Goal: Task Accomplishment & Management: Complete application form

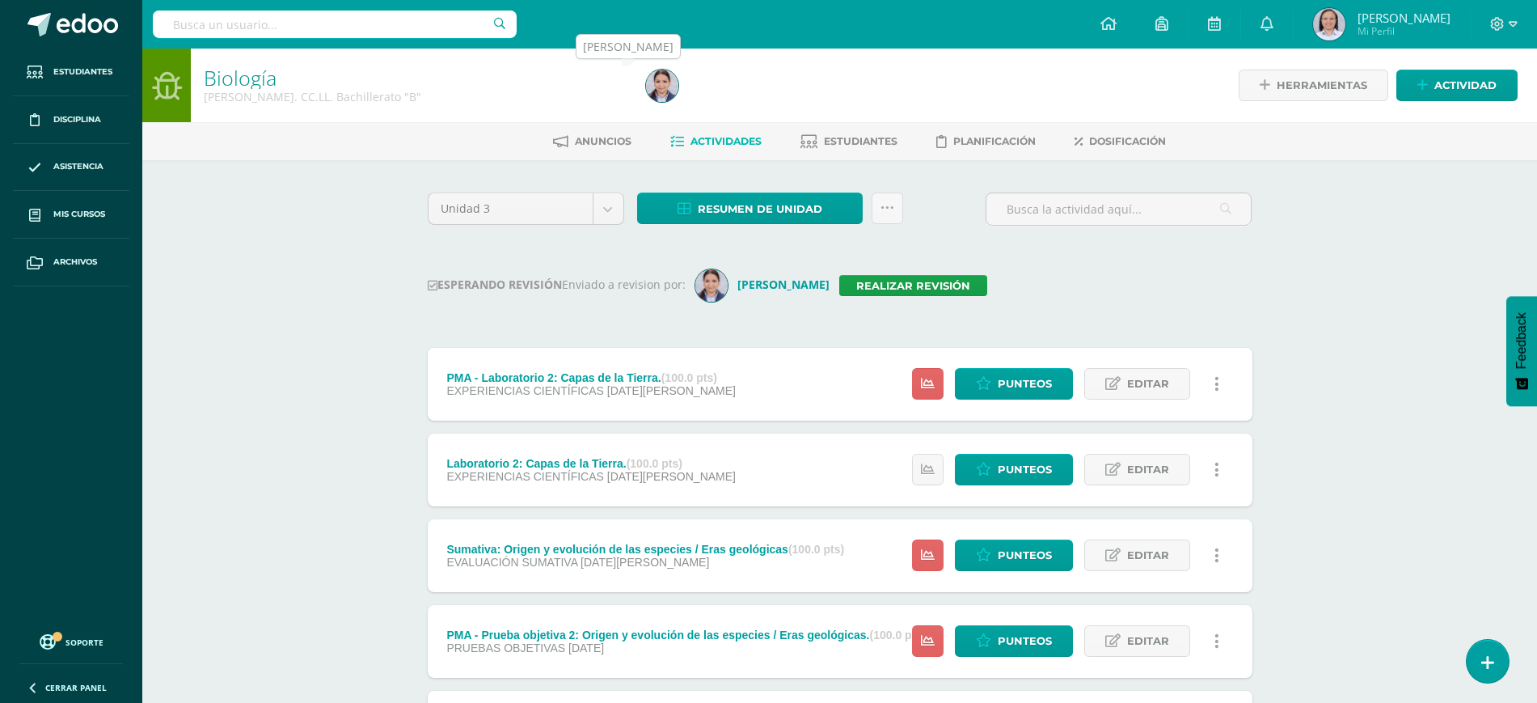
click at [670, 93] on img at bounding box center [662, 86] width 32 height 32
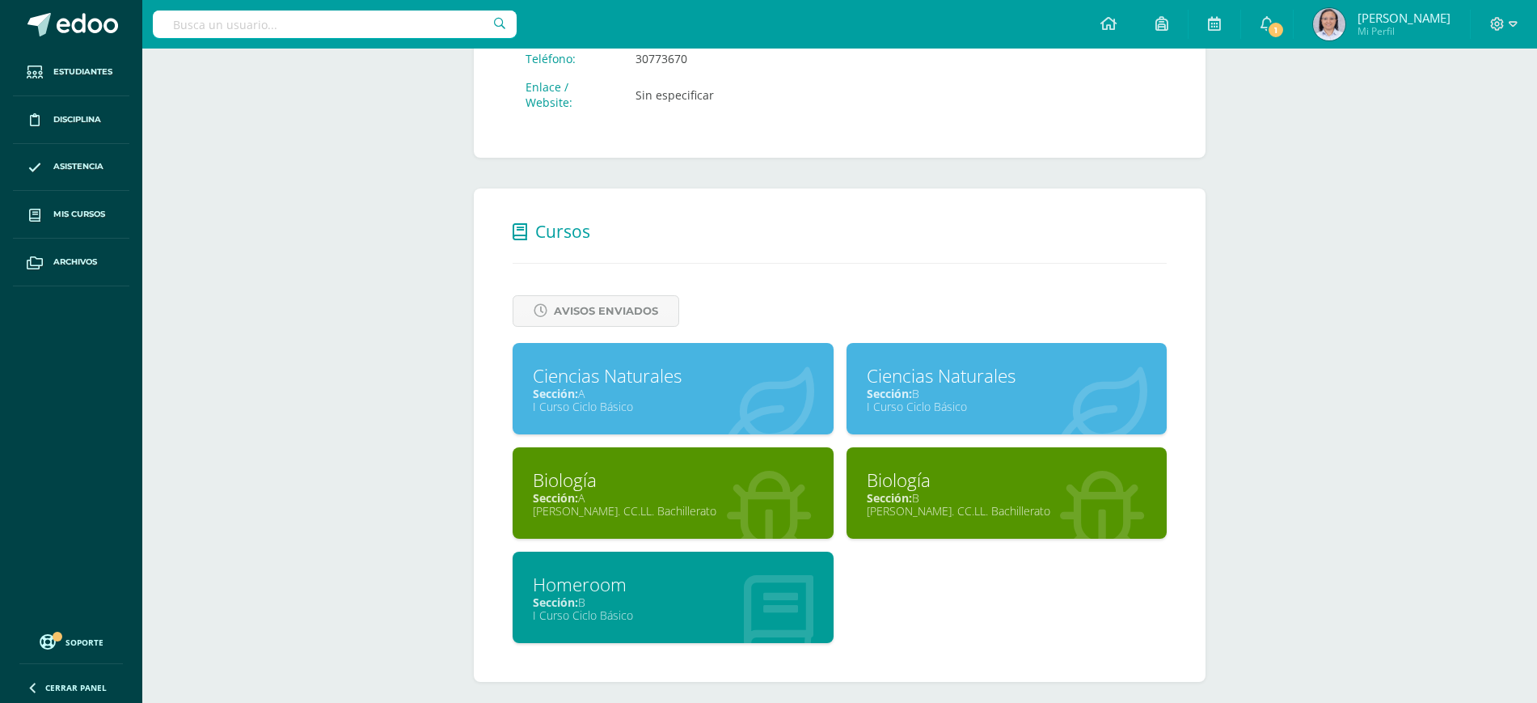
scroll to position [539, 0]
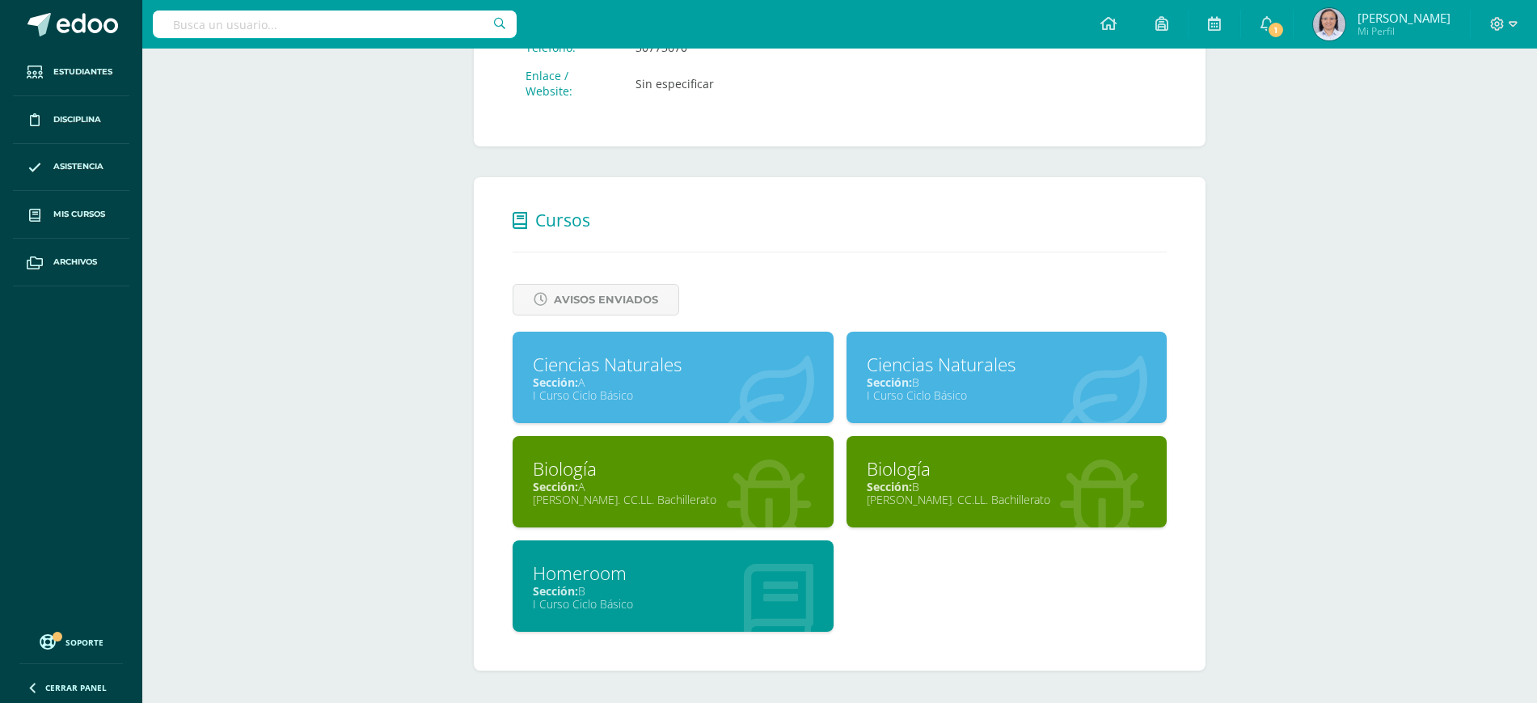
click at [720, 484] on div "Sección: A" at bounding box center [673, 486] width 281 height 15
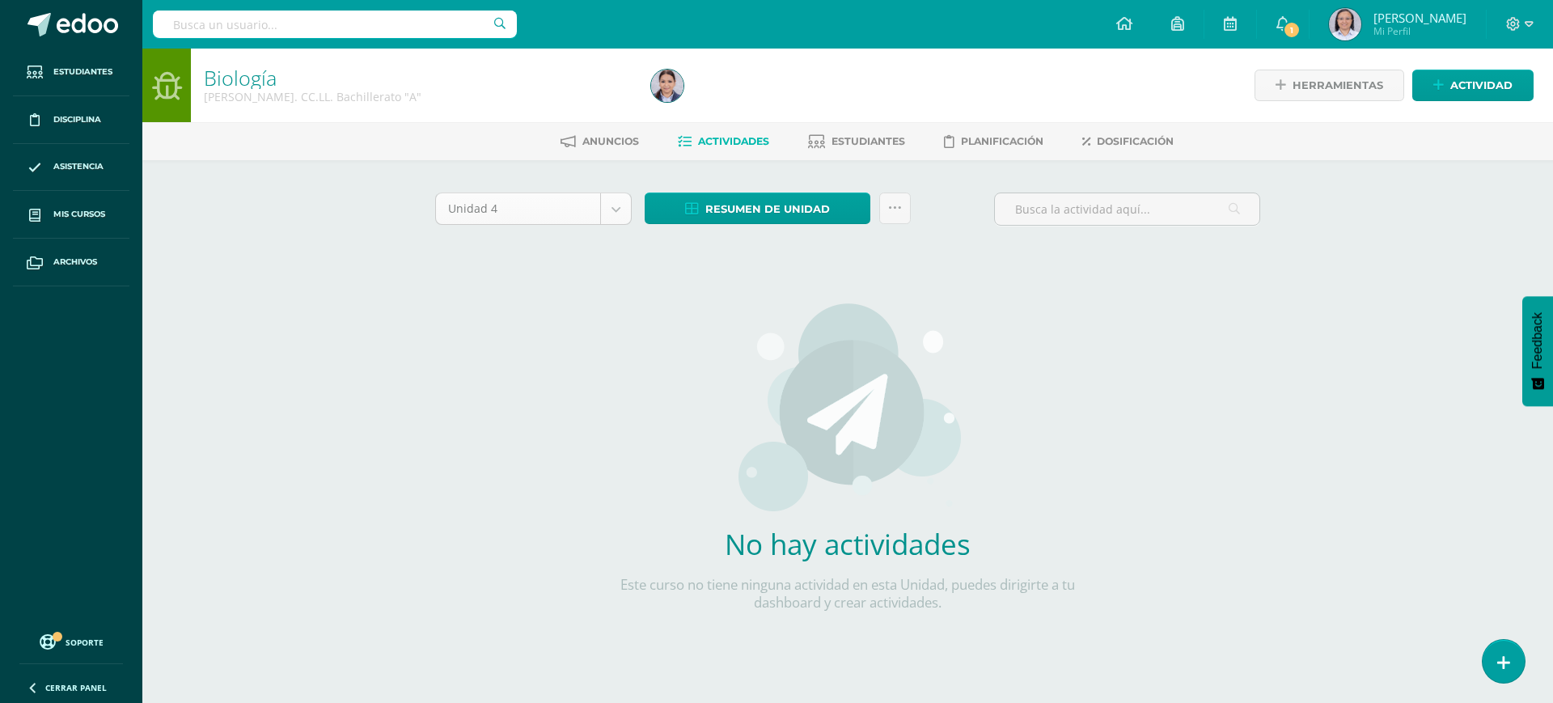
click at [612, 210] on body "Estudiantes Disciplina Asistencia Mis cursos Archivos Soporte Ayuda Reportar un…" at bounding box center [776, 347] width 1553 height 695
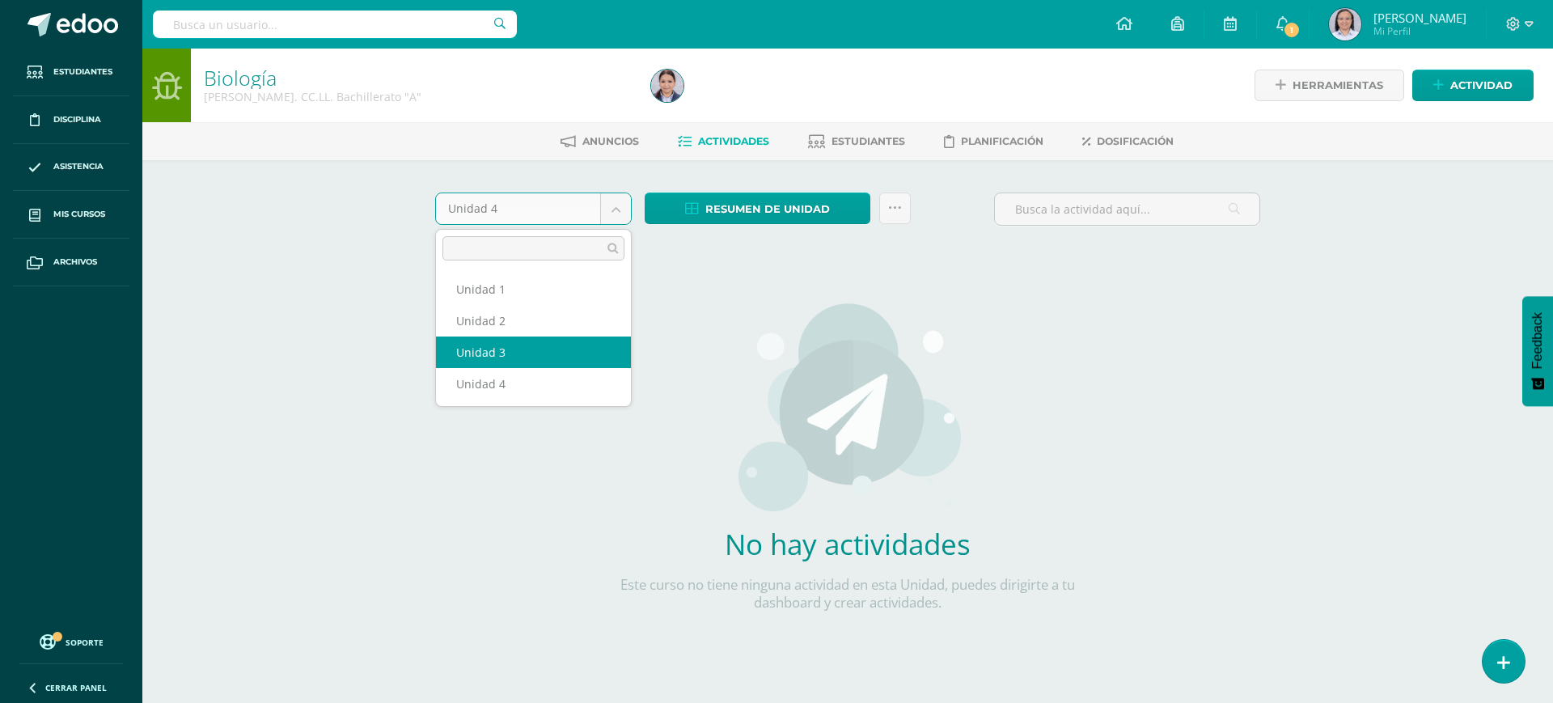
select select "Unidad 3"
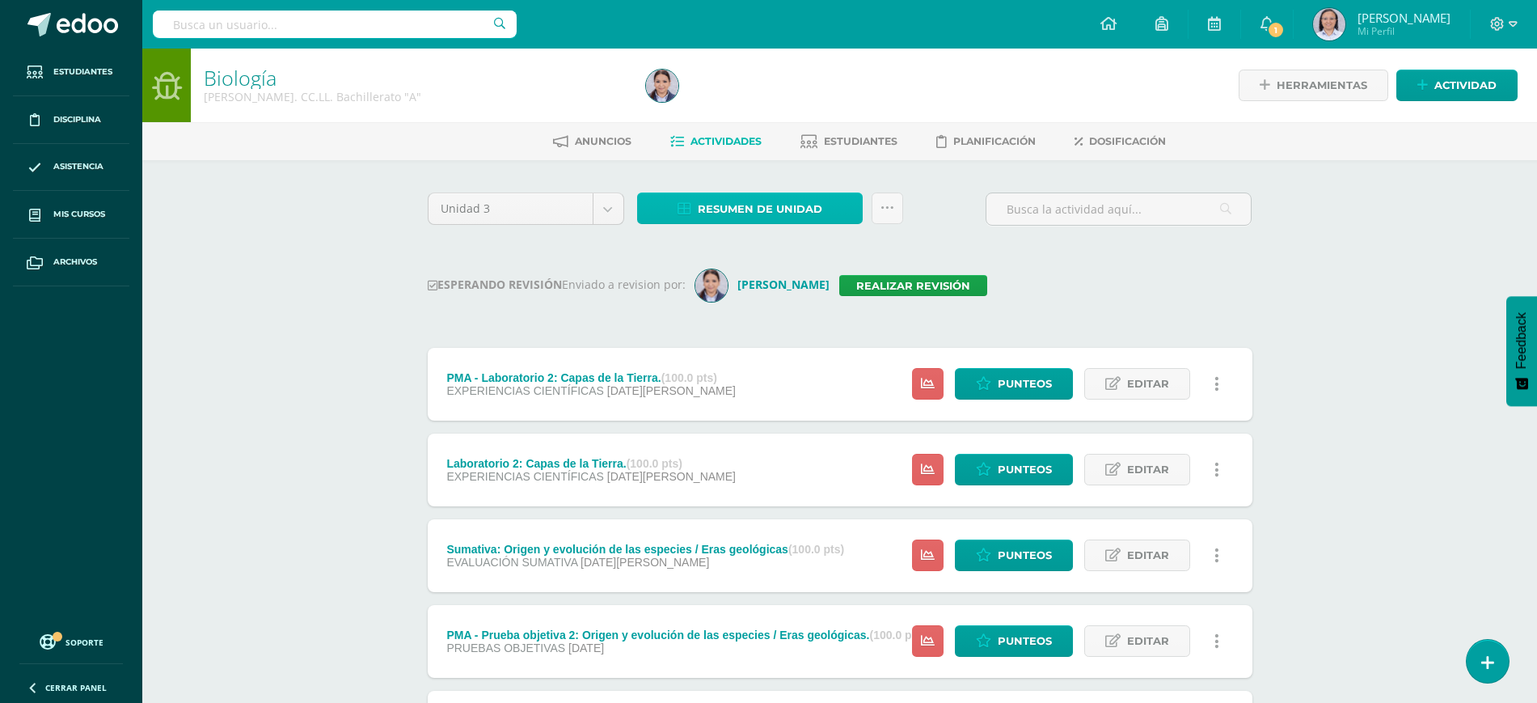
click at [760, 205] on span "Resumen de unidad" at bounding box center [760, 209] width 125 height 30
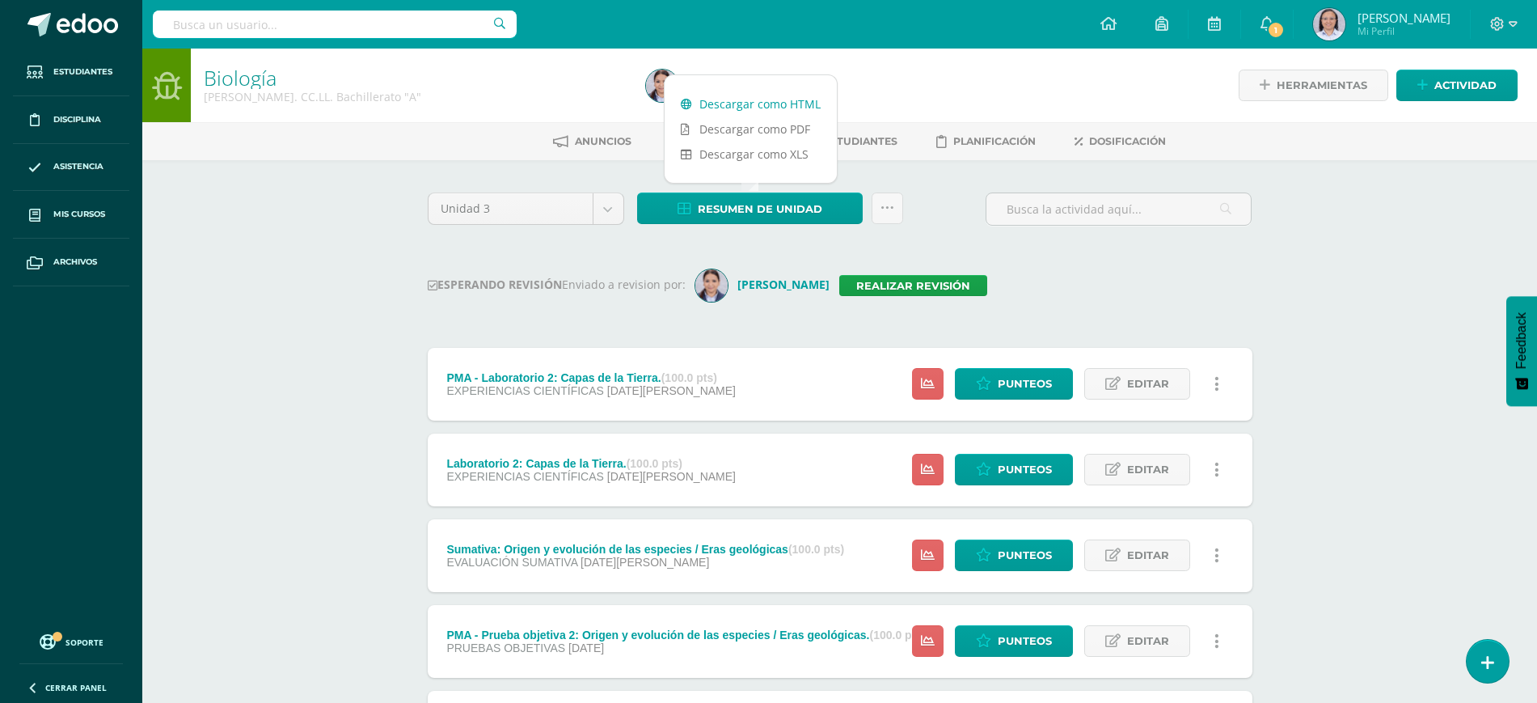
click at [761, 95] on link "Descargar como HTML" at bounding box center [751, 103] width 172 height 25
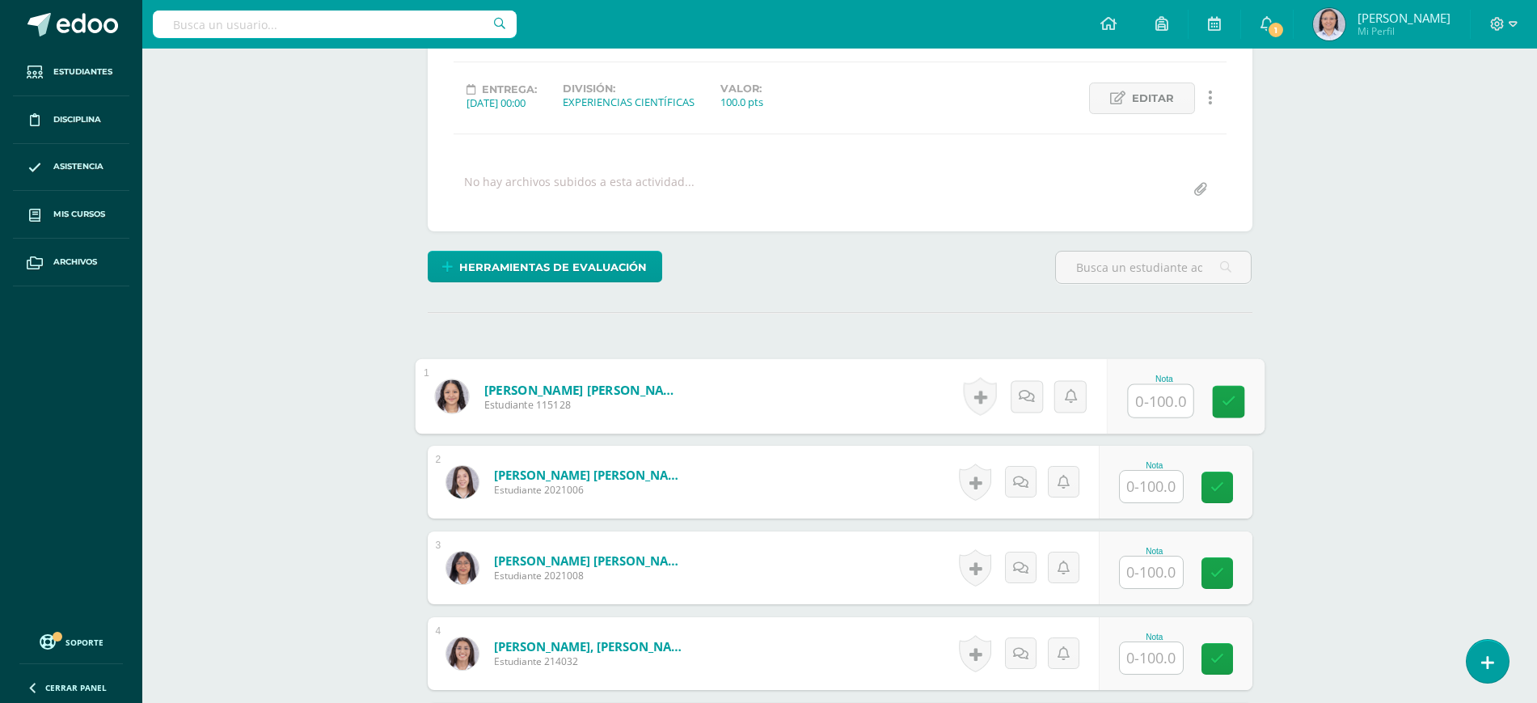
click at [1158, 402] on input "text" at bounding box center [1160, 401] width 65 height 32
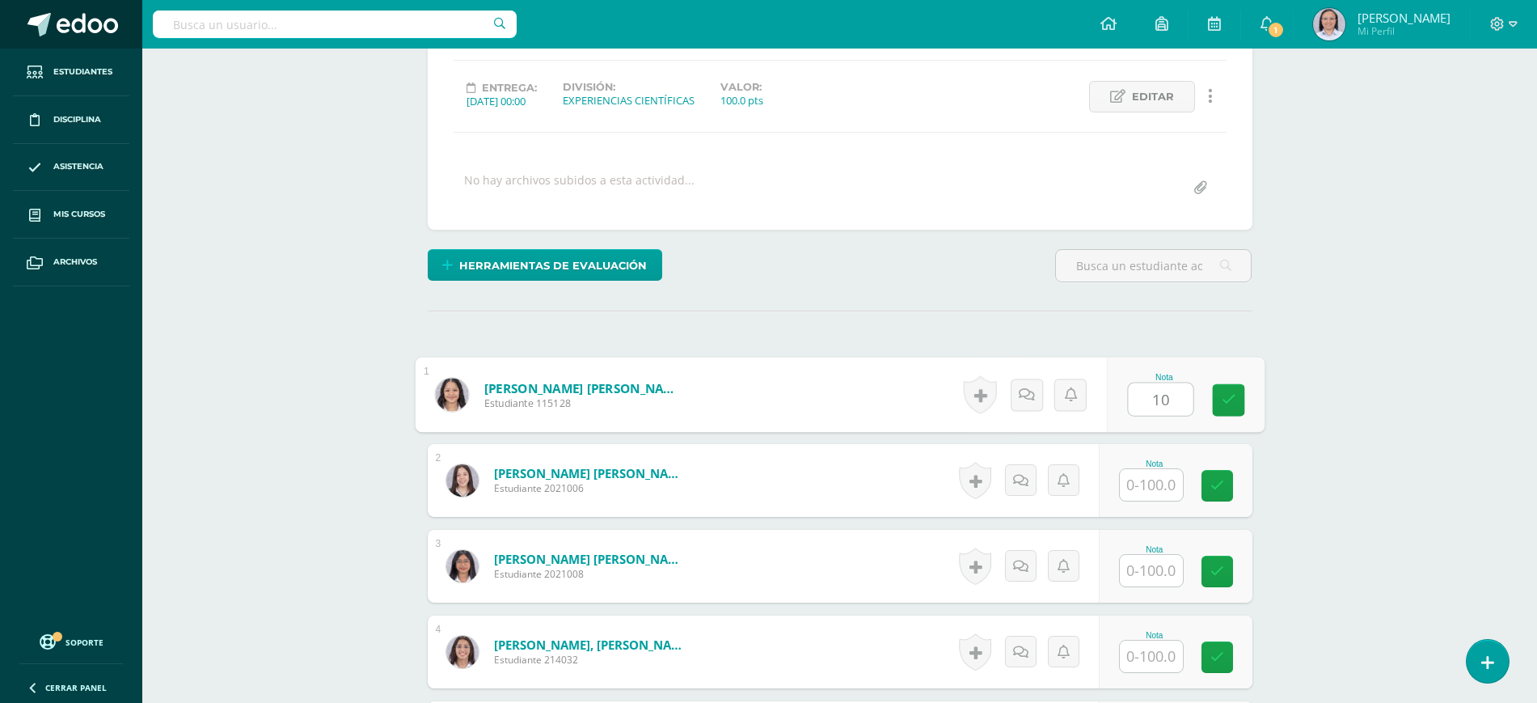
type input "100"
click at [1231, 399] on icon at bounding box center [1228, 400] width 15 height 14
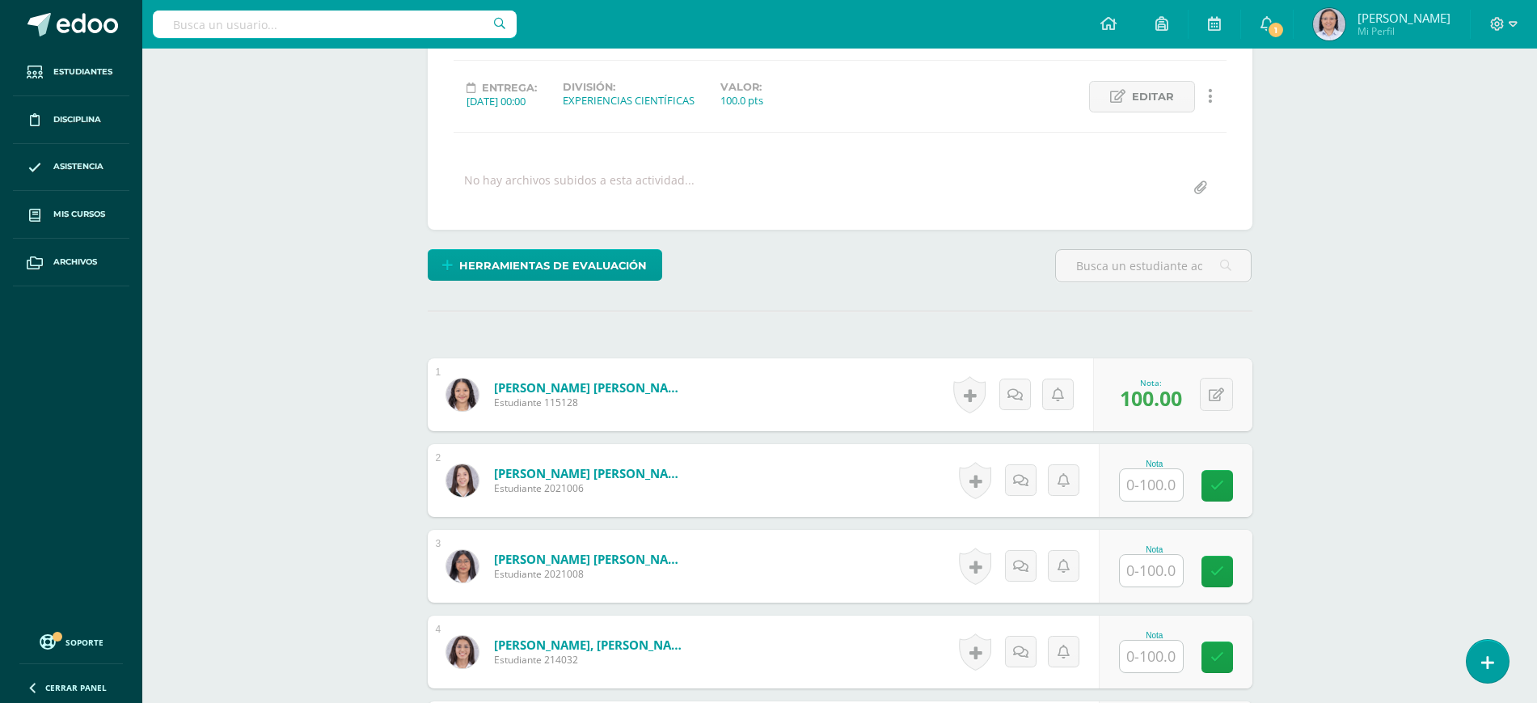
click at [1164, 492] on input "text" at bounding box center [1151, 485] width 63 height 32
type input "97.5"
click at [1230, 479] on icon at bounding box center [1228, 486] width 15 height 14
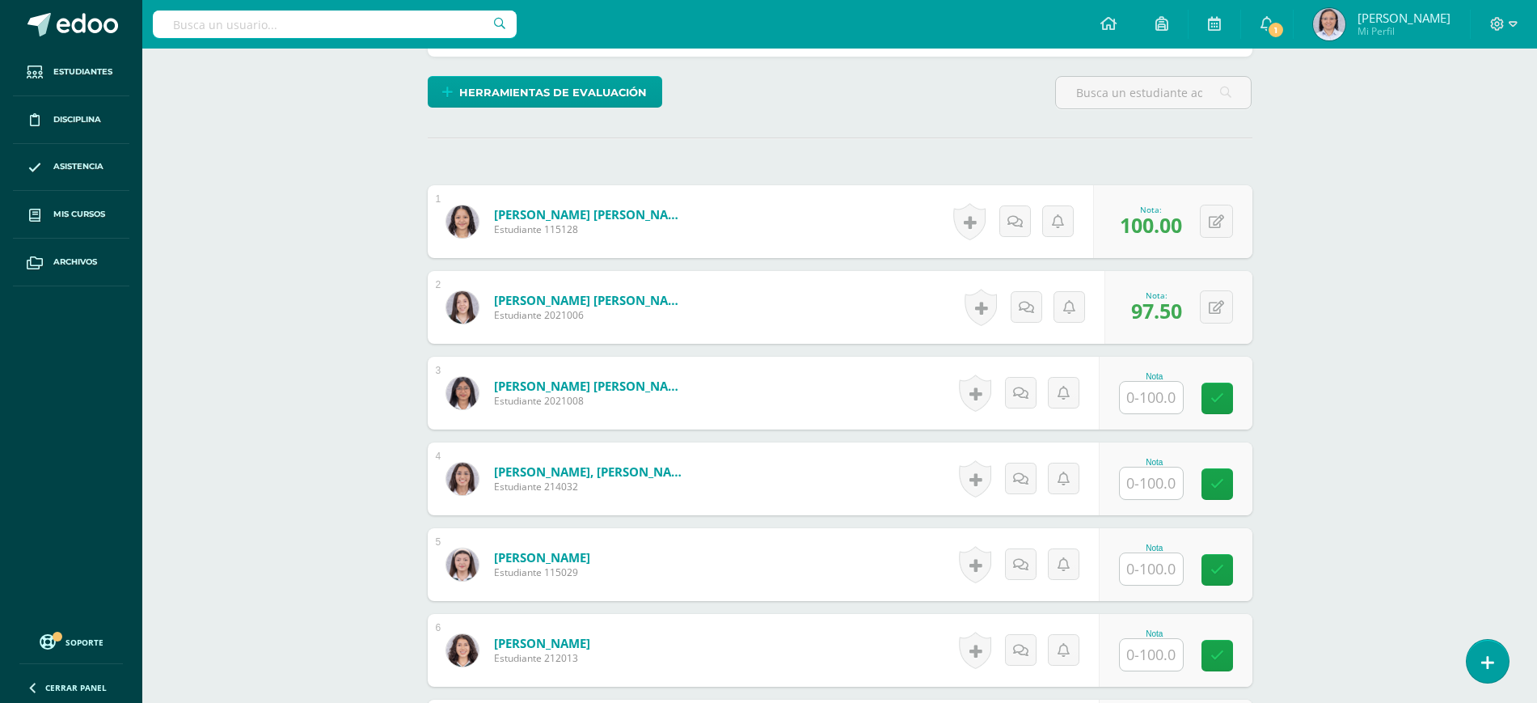
scroll to position [406, 0]
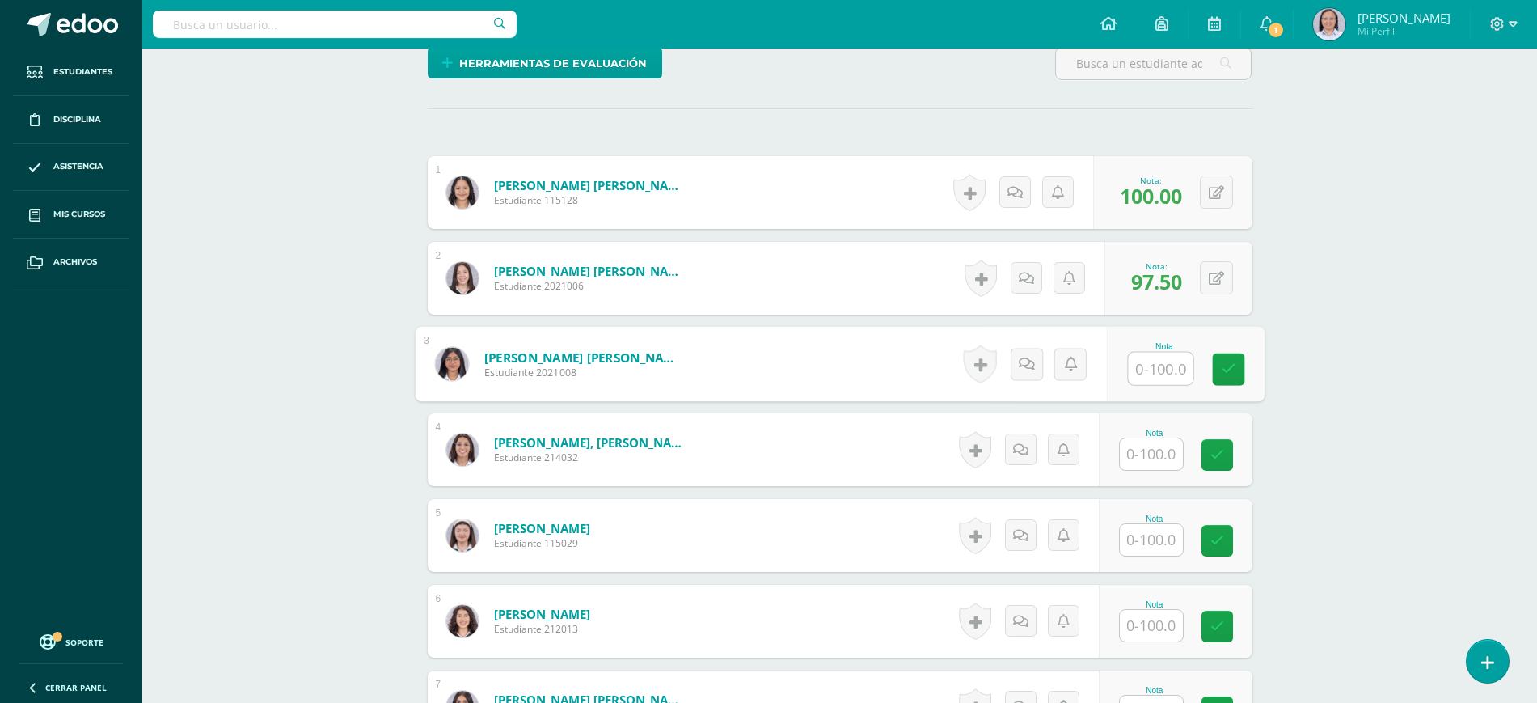
click at [1163, 374] on input "text" at bounding box center [1160, 369] width 65 height 32
type input "80"
click at [1233, 375] on icon at bounding box center [1228, 369] width 15 height 14
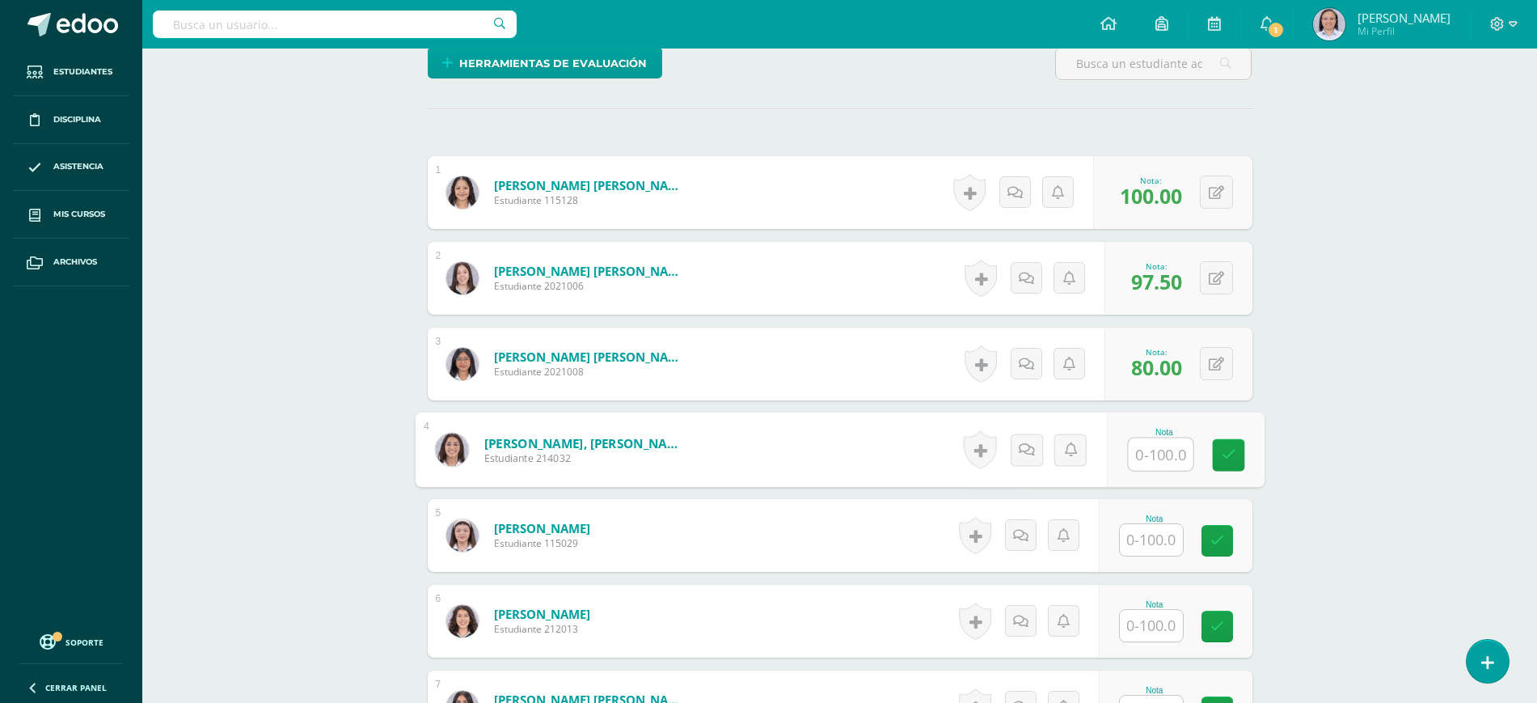
click at [1151, 456] on input "text" at bounding box center [1160, 454] width 65 height 32
type input "100"
click at [1231, 456] on icon at bounding box center [1228, 455] width 15 height 14
click at [1157, 539] on input "text" at bounding box center [1151, 540] width 63 height 32
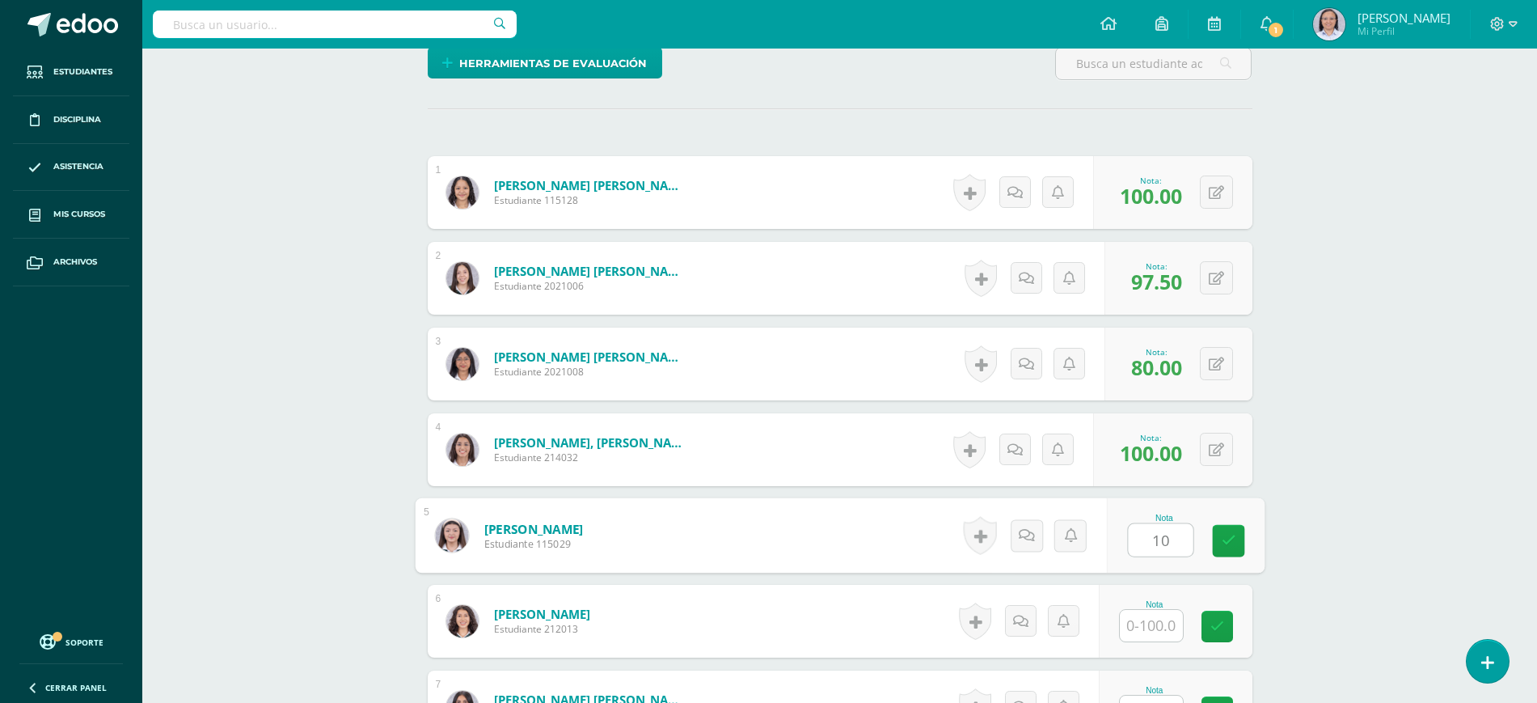
type input "100"
click at [1230, 535] on icon at bounding box center [1228, 541] width 15 height 14
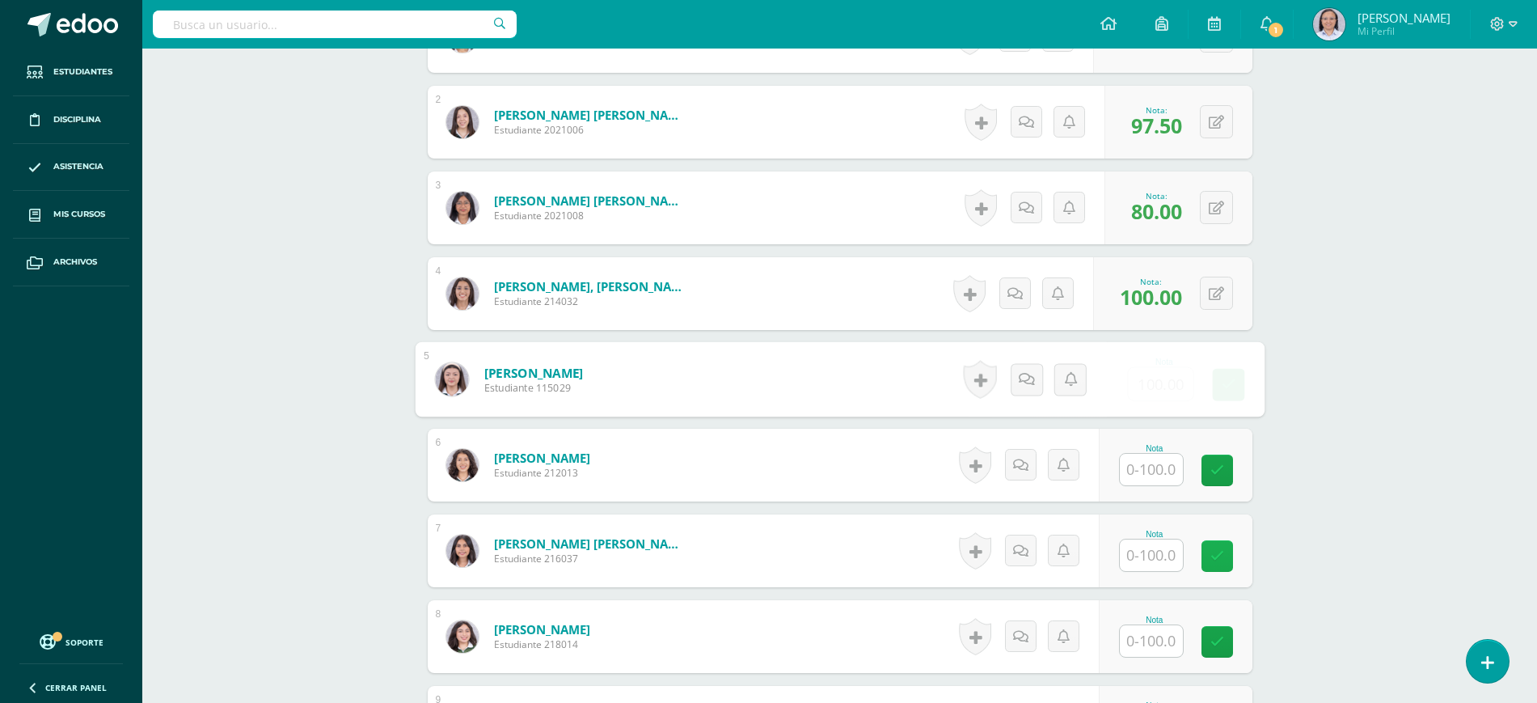
scroll to position [608, 0]
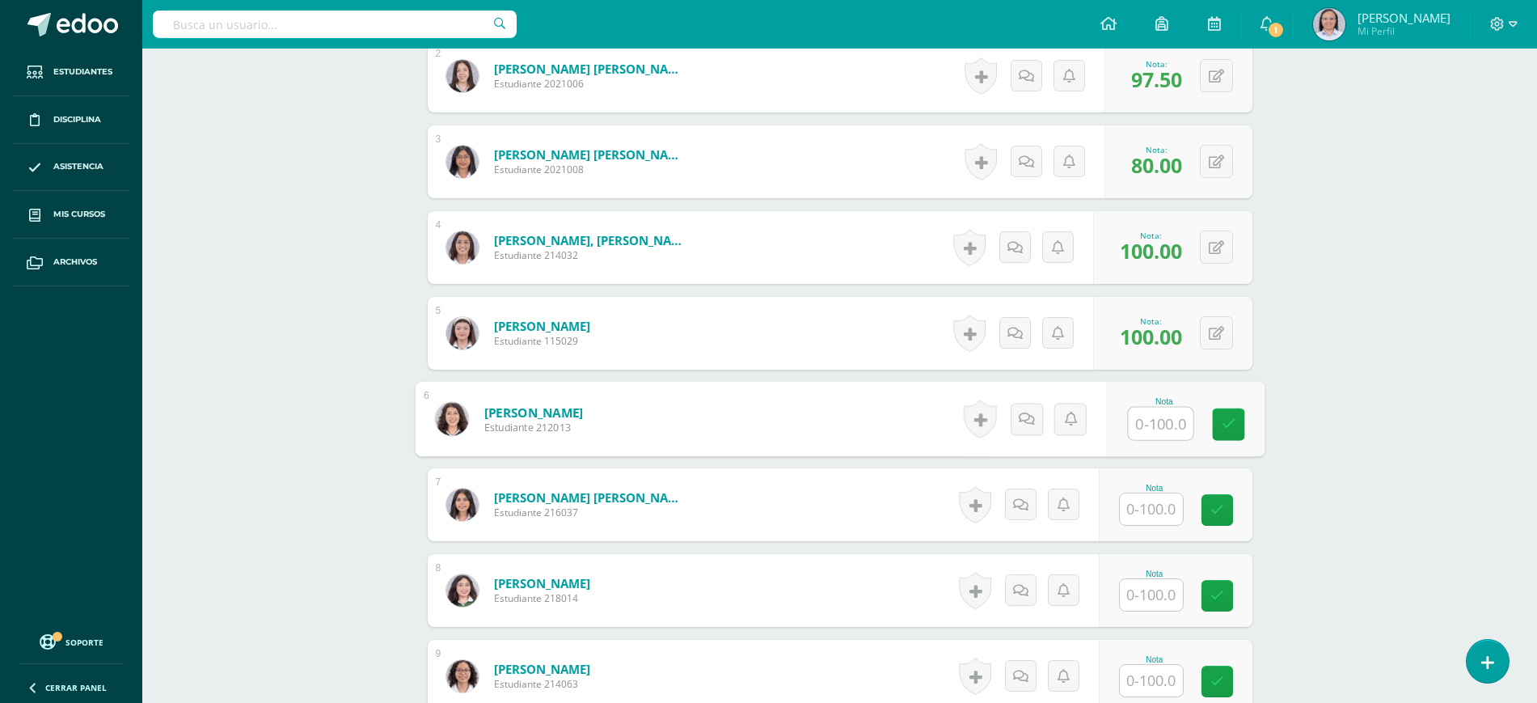
click at [1140, 430] on input "text" at bounding box center [1160, 424] width 65 height 32
type input "100"
click at [1234, 424] on icon at bounding box center [1228, 424] width 15 height 14
click at [1154, 509] on input "text" at bounding box center [1151, 509] width 63 height 32
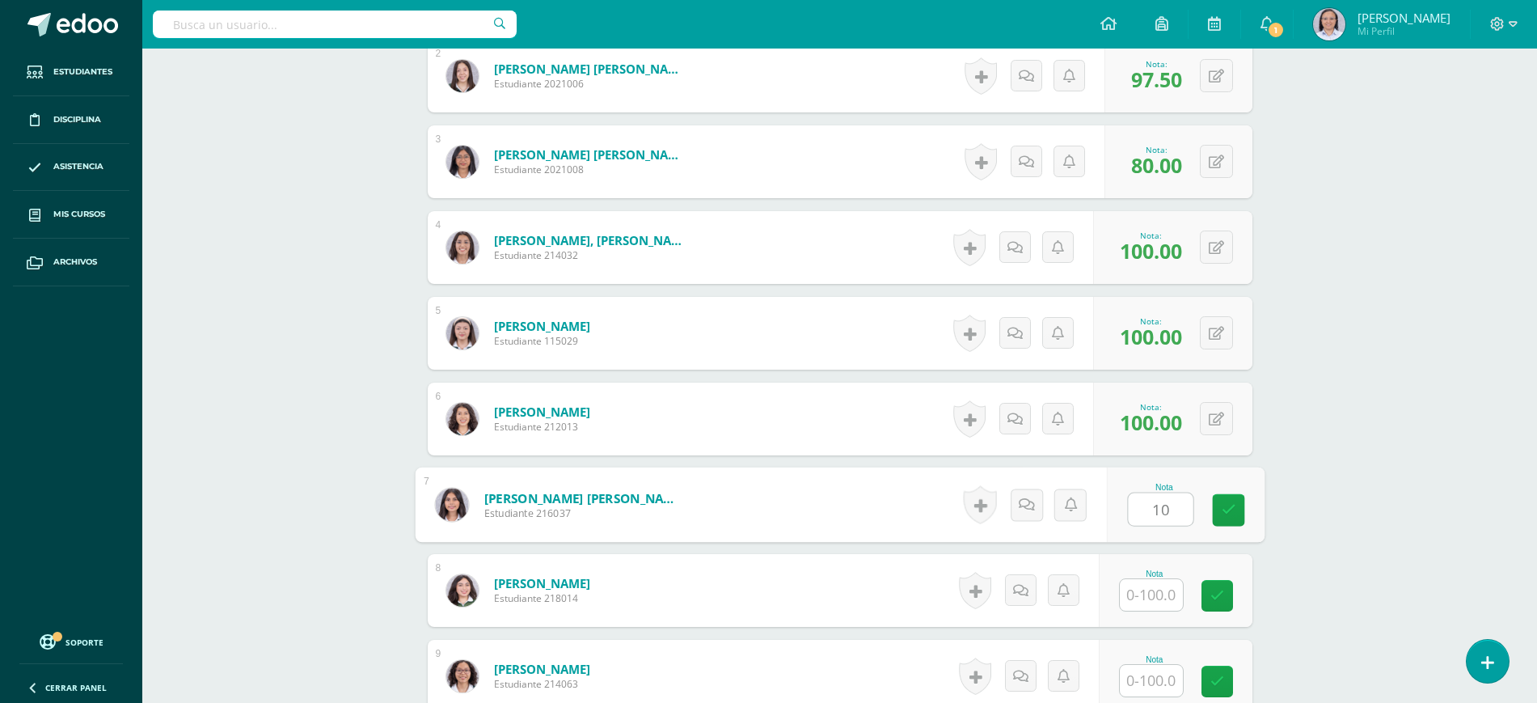
type input "100"
click at [1219, 508] on link at bounding box center [1228, 510] width 32 height 32
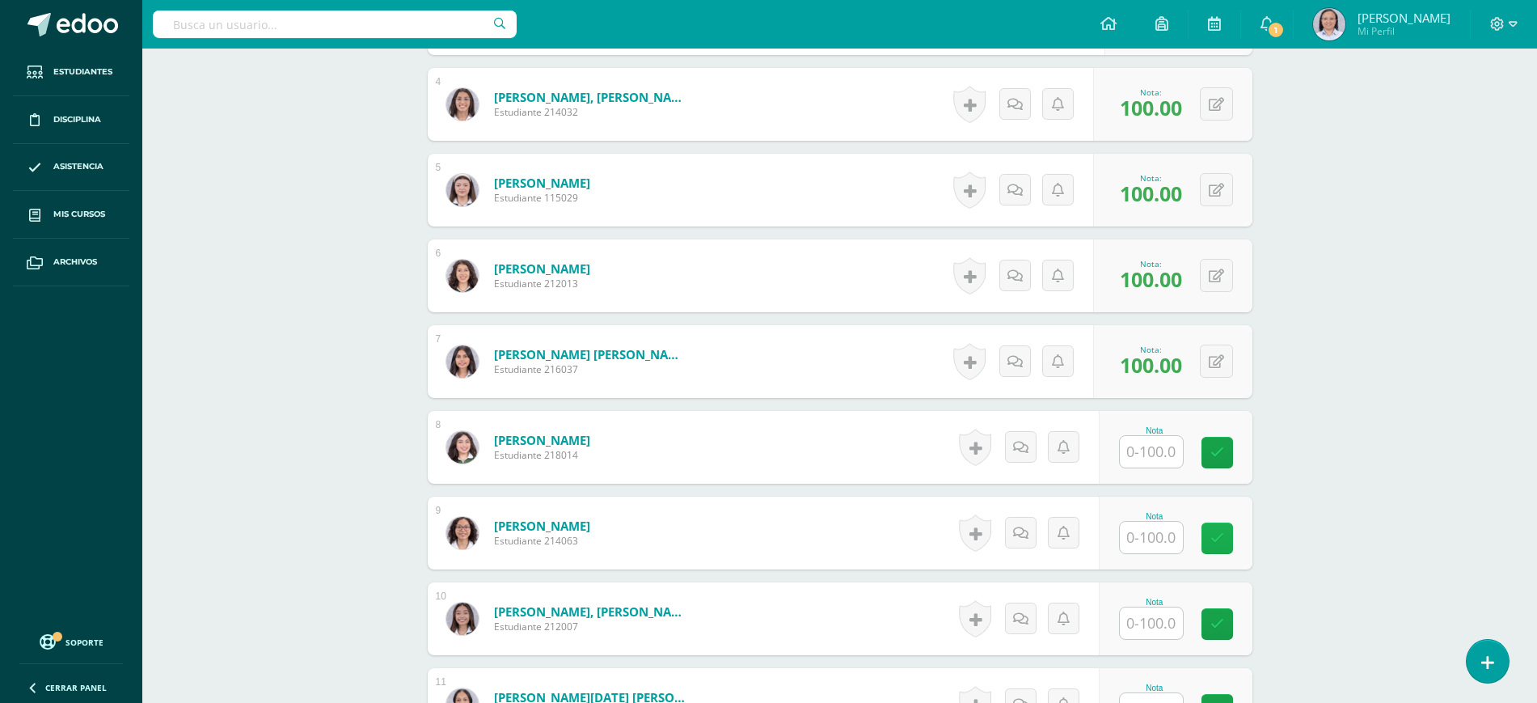
scroll to position [810, 0]
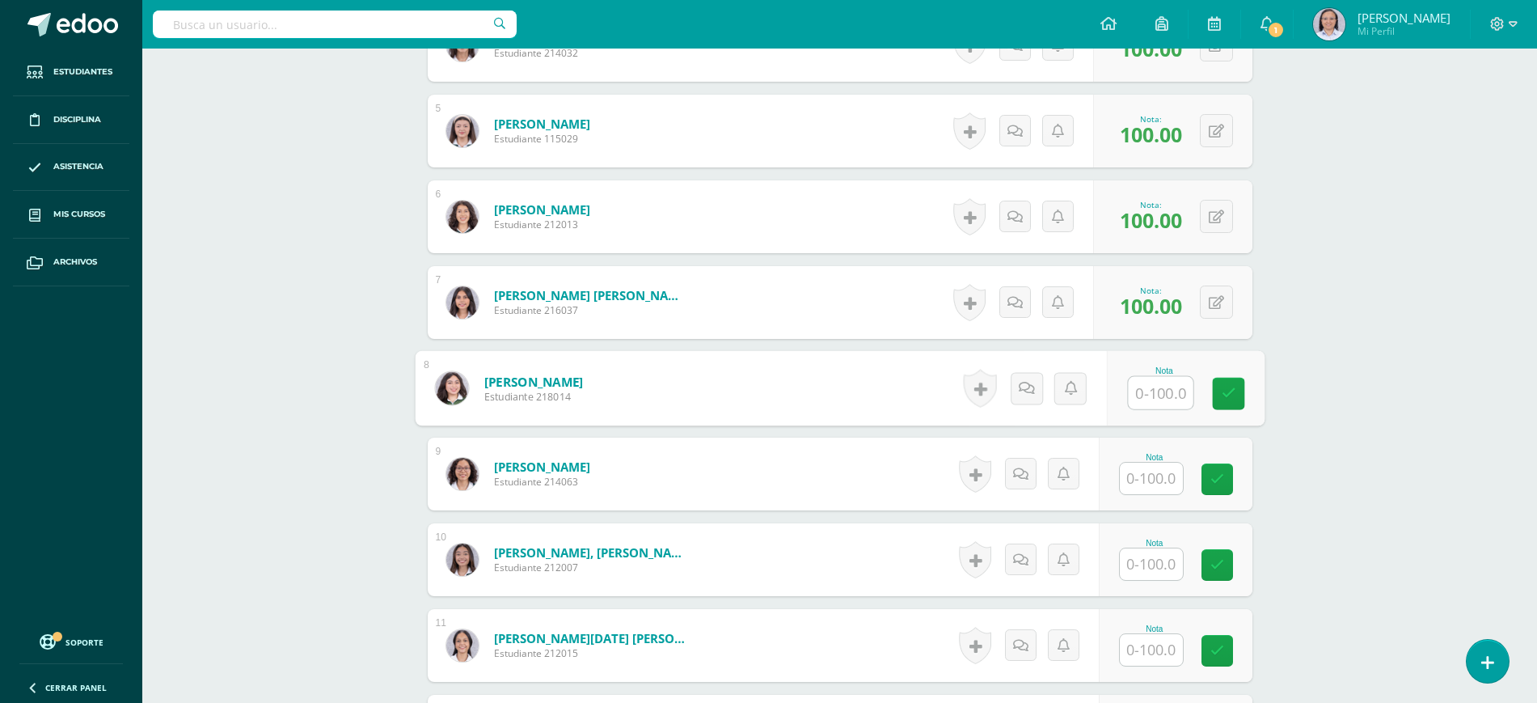
click at [1151, 394] on input "text" at bounding box center [1160, 393] width 65 height 32
type input "100"
click at [1237, 394] on link at bounding box center [1228, 394] width 32 height 32
click at [1159, 476] on input "text" at bounding box center [1151, 479] width 63 height 32
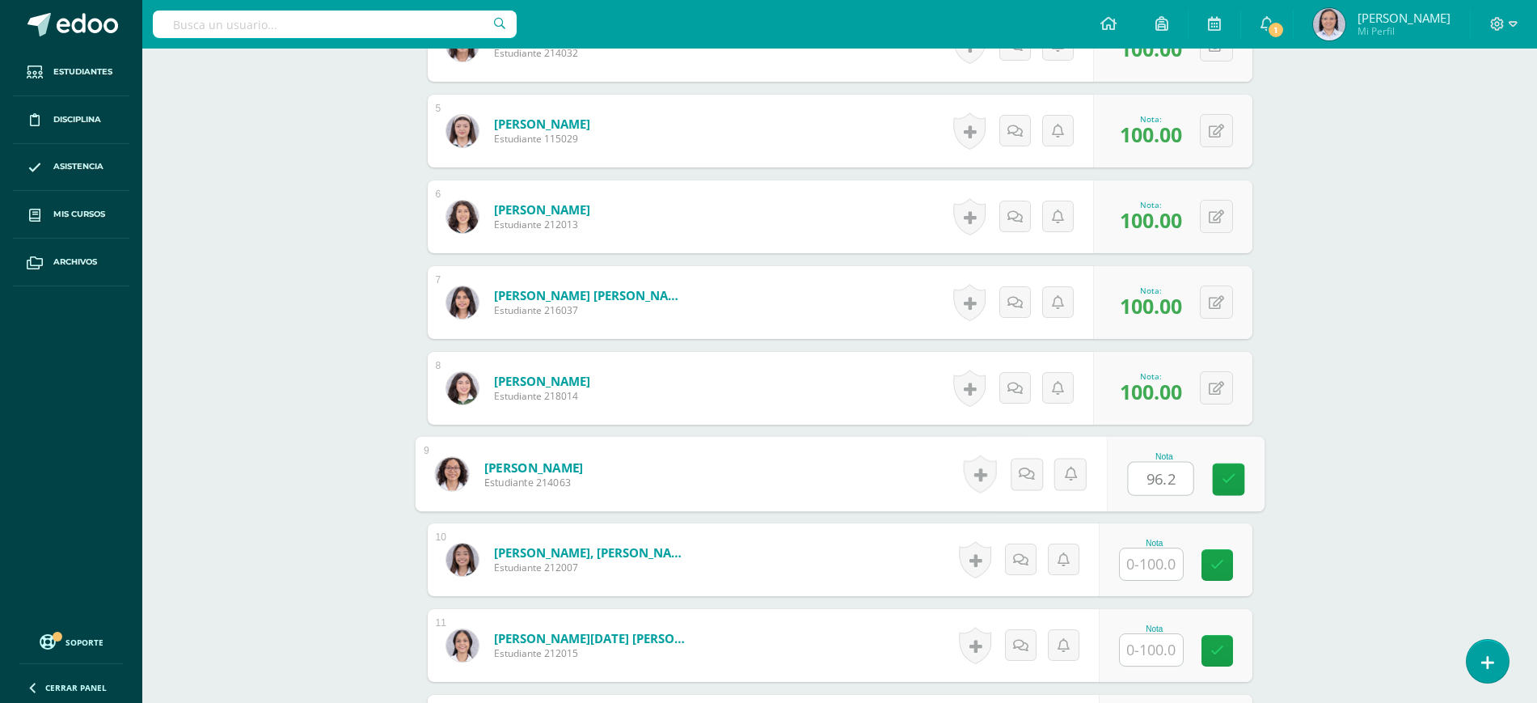
type input "96.25"
click at [1240, 478] on link at bounding box center [1228, 479] width 32 height 32
click at [1163, 560] on input "text" at bounding box center [1151, 564] width 63 height 32
type input "98.75"
click at [1225, 560] on icon at bounding box center [1228, 565] width 15 height 14
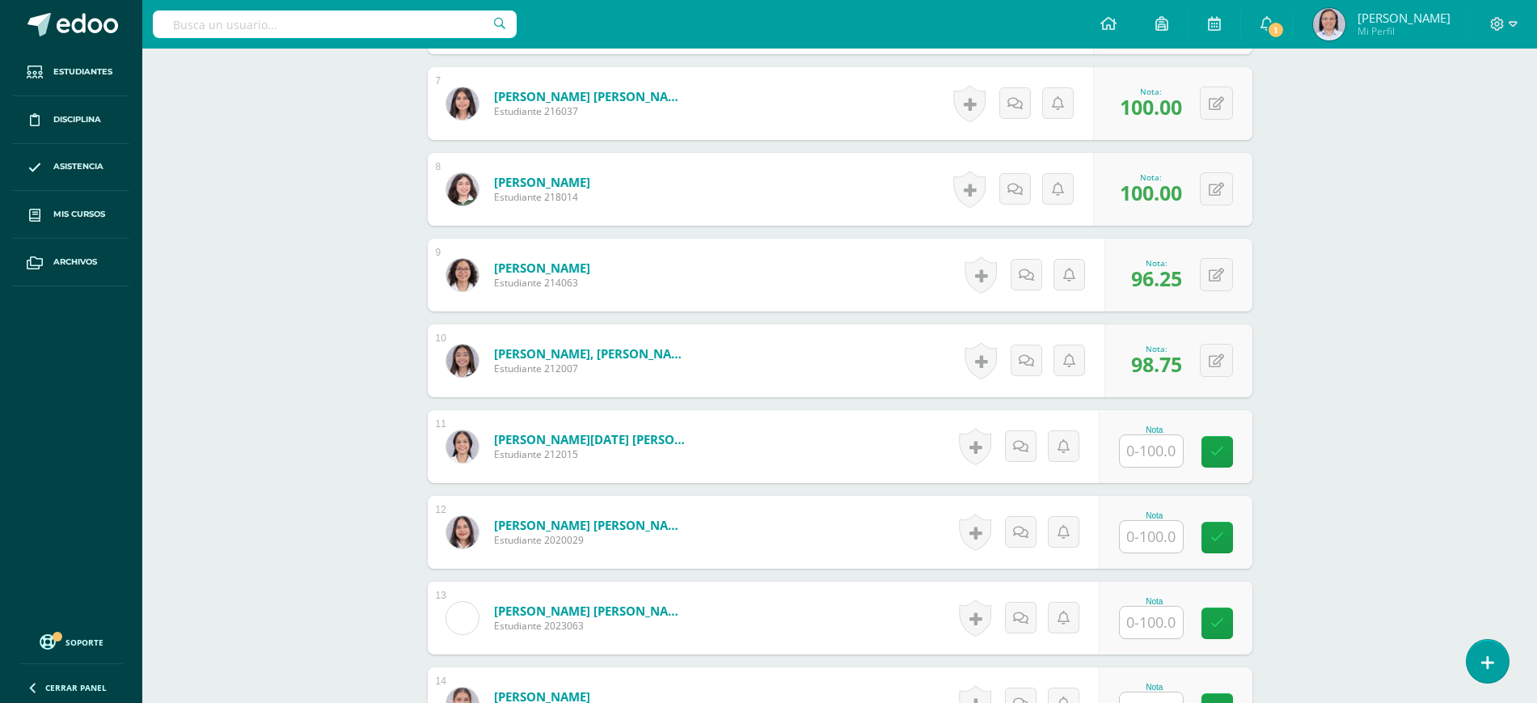
scroll to position [1012, 0]
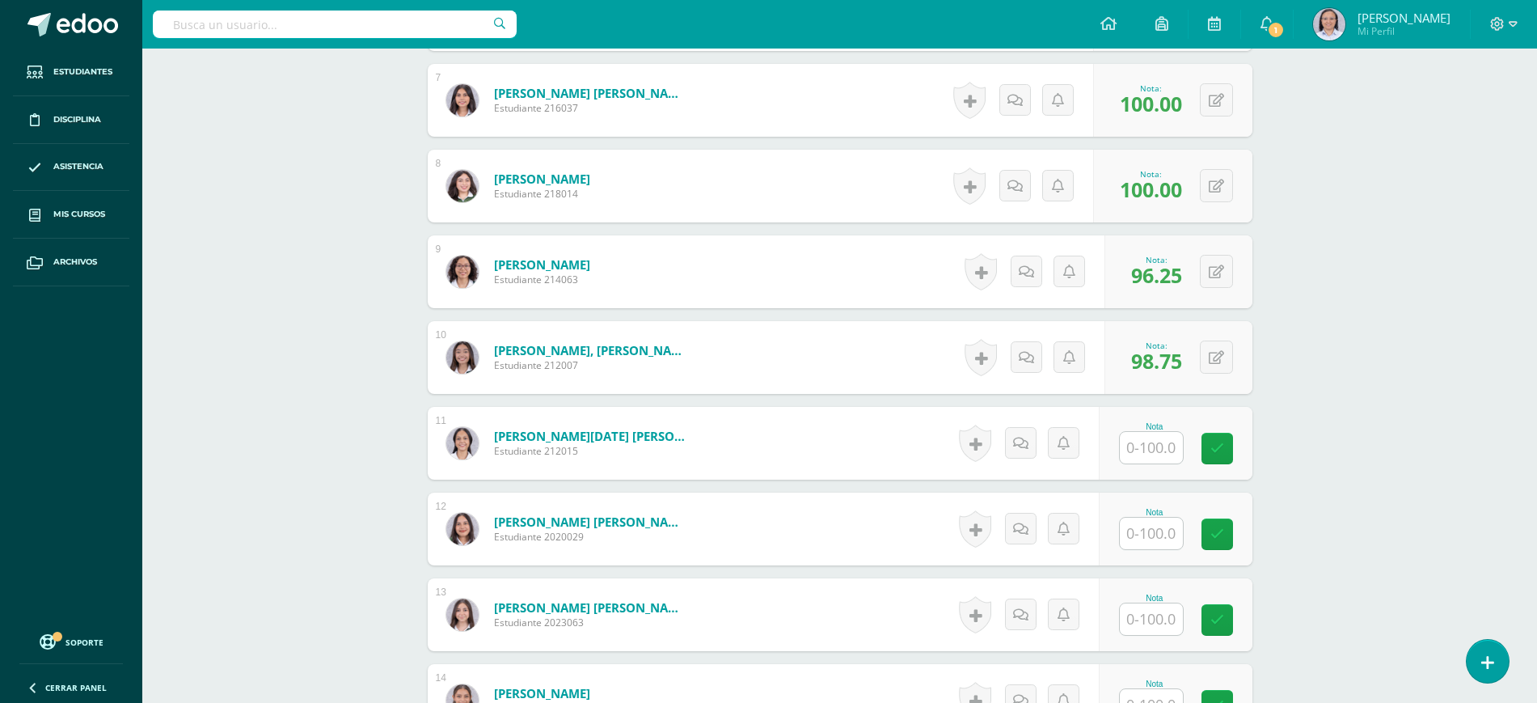
click at [1157, 449] on input "text" at bounding box center [1151, 448] width 63 height 32
type input "98.75"
click at [1227, 454] on icon at bounding box center [1228, 448] width 15 height 14
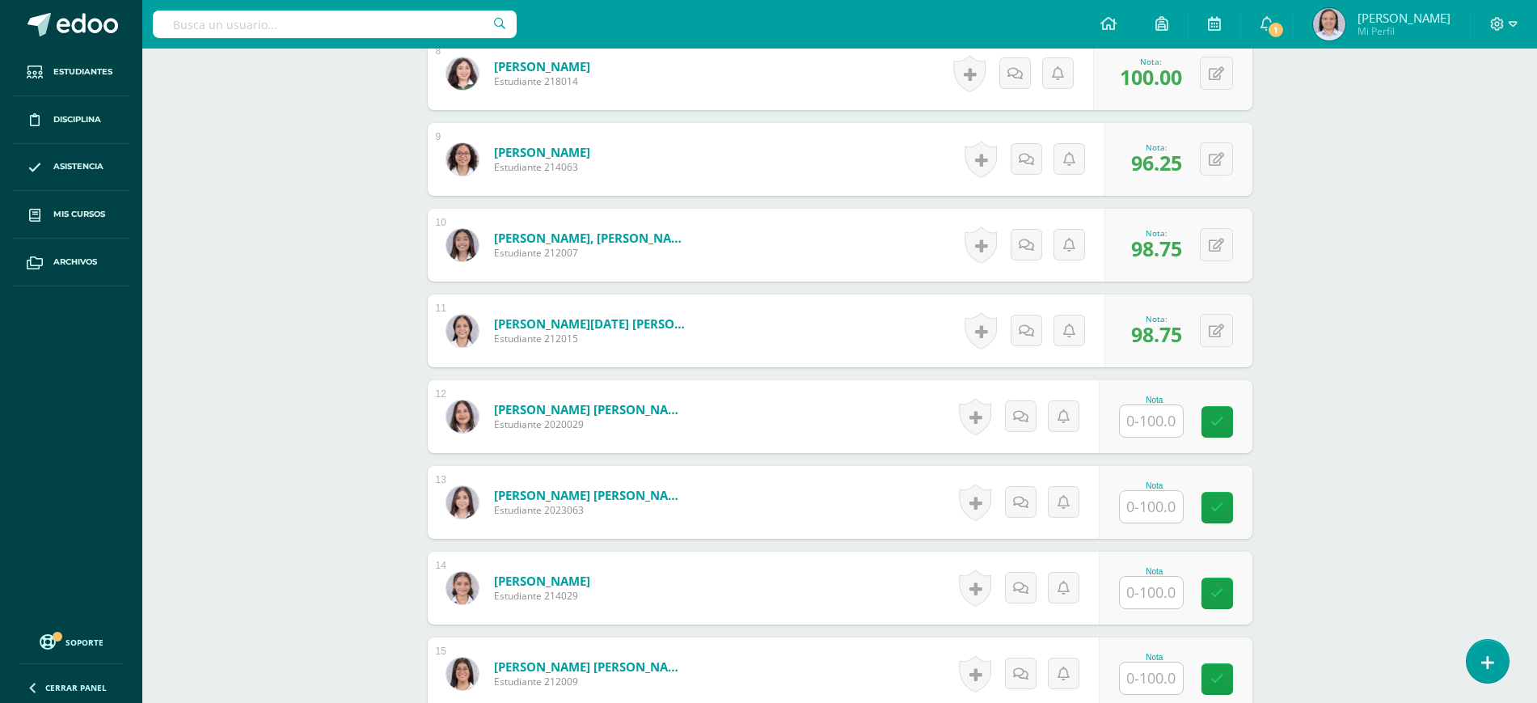
scroll to position [1215, 0]
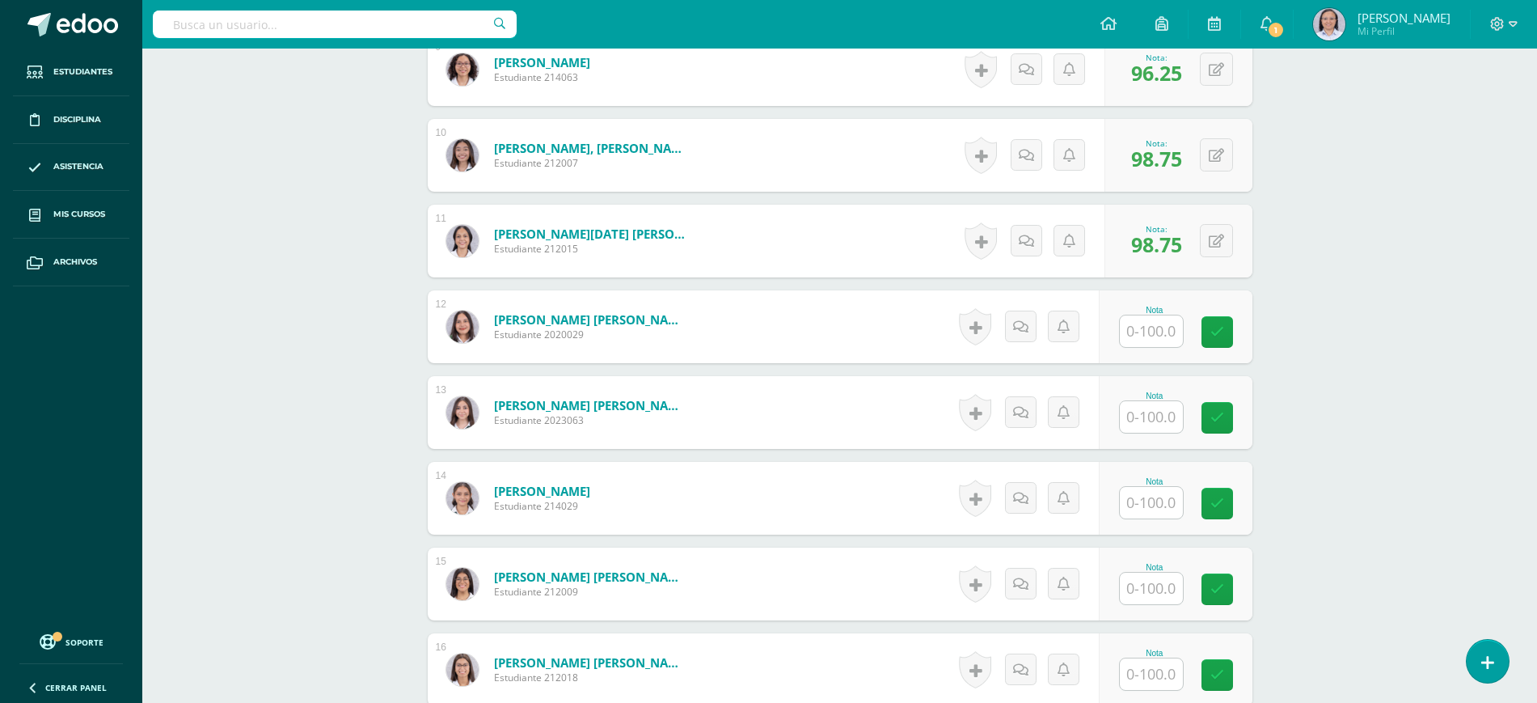
click at [1155, 334] on input "text" at bounding box center [1151, 331] width 63 height 32
type input "97.5"
click at [1230, 337] on icon at bounding box center [1228, 332] width 15 height 14
click at [1163, 414] on input "text" at bounding box center [1160, 417] width 65 height 32
click at [1164, 500] on input "text" at bounding box center [1151, 503] width 63 height 32
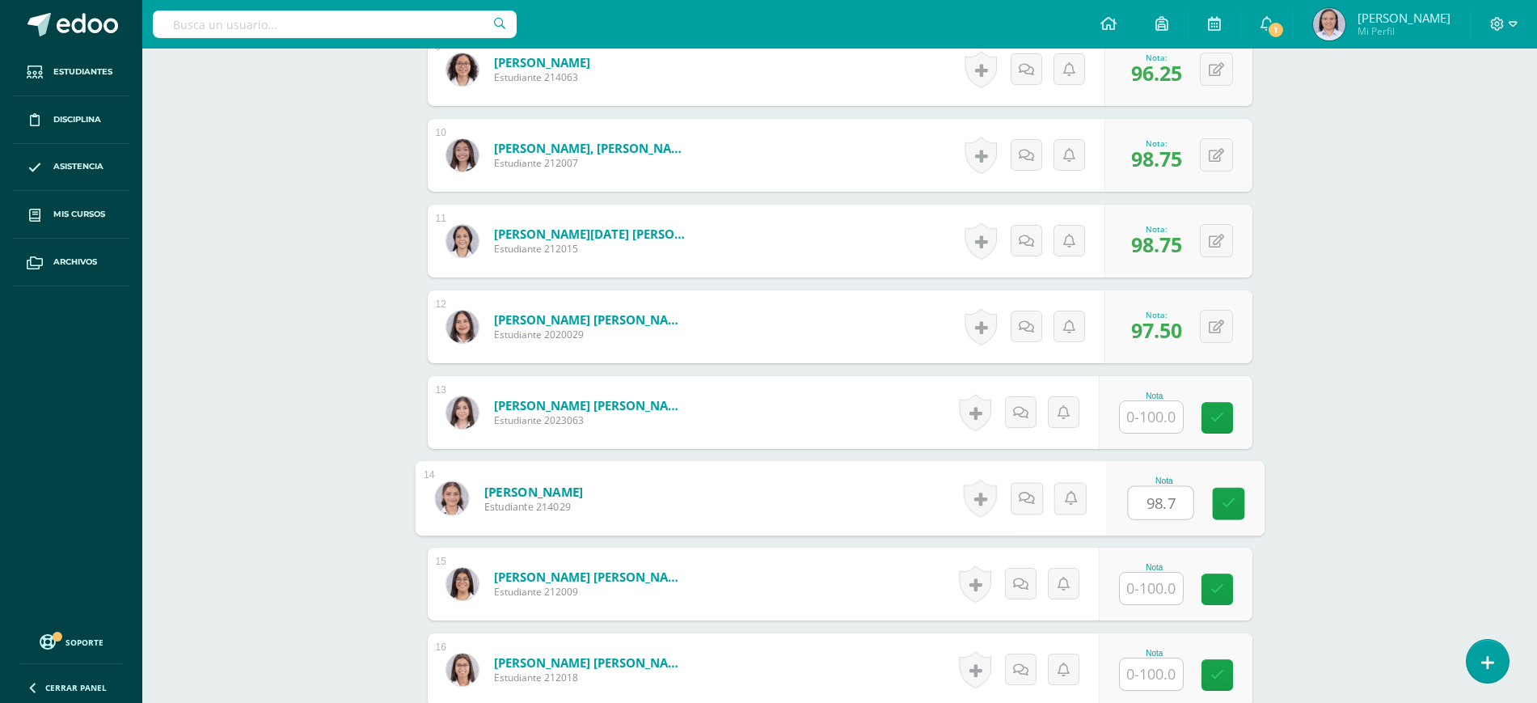
type input "98.75"
click at [1223, 492] on link at bounding box center [1228, 504] width 32 height 32
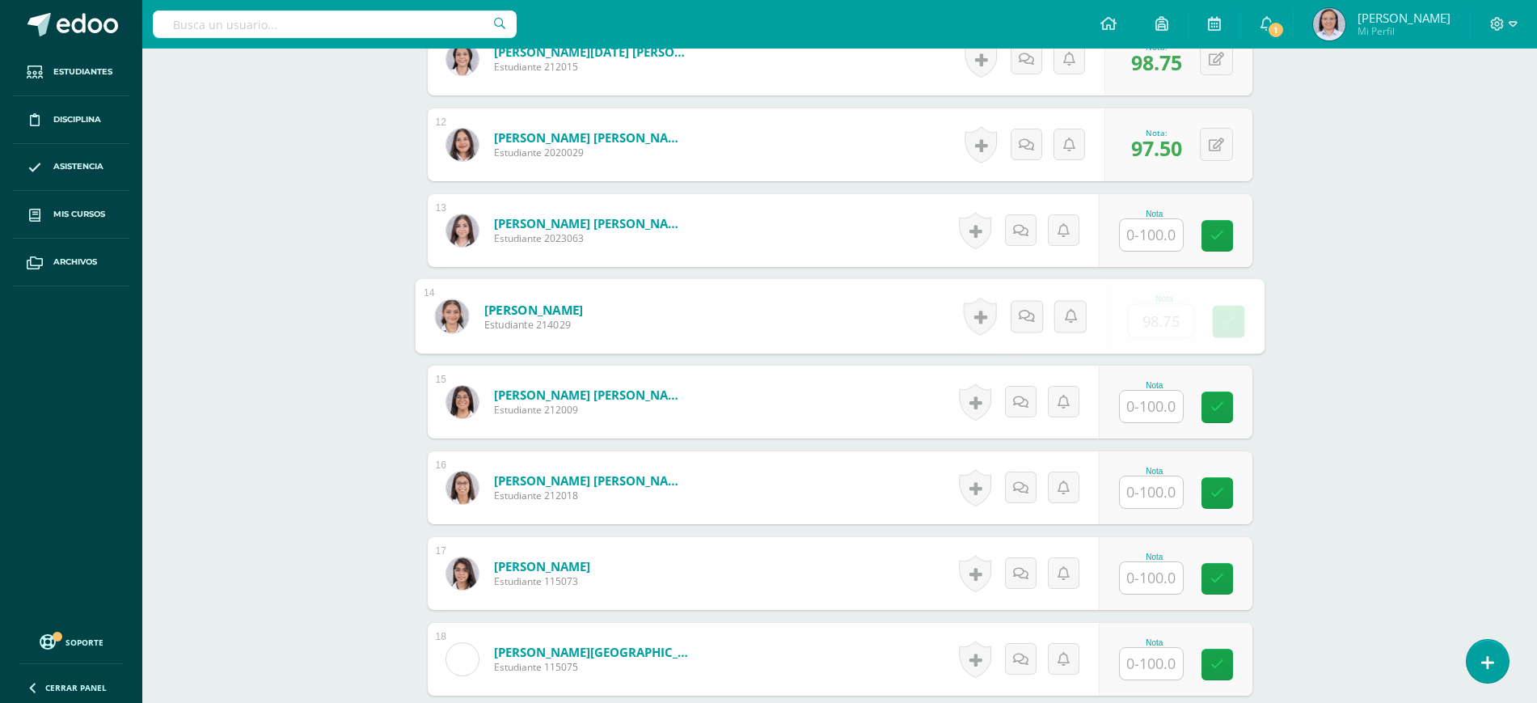
scroll to position [1417, 0]
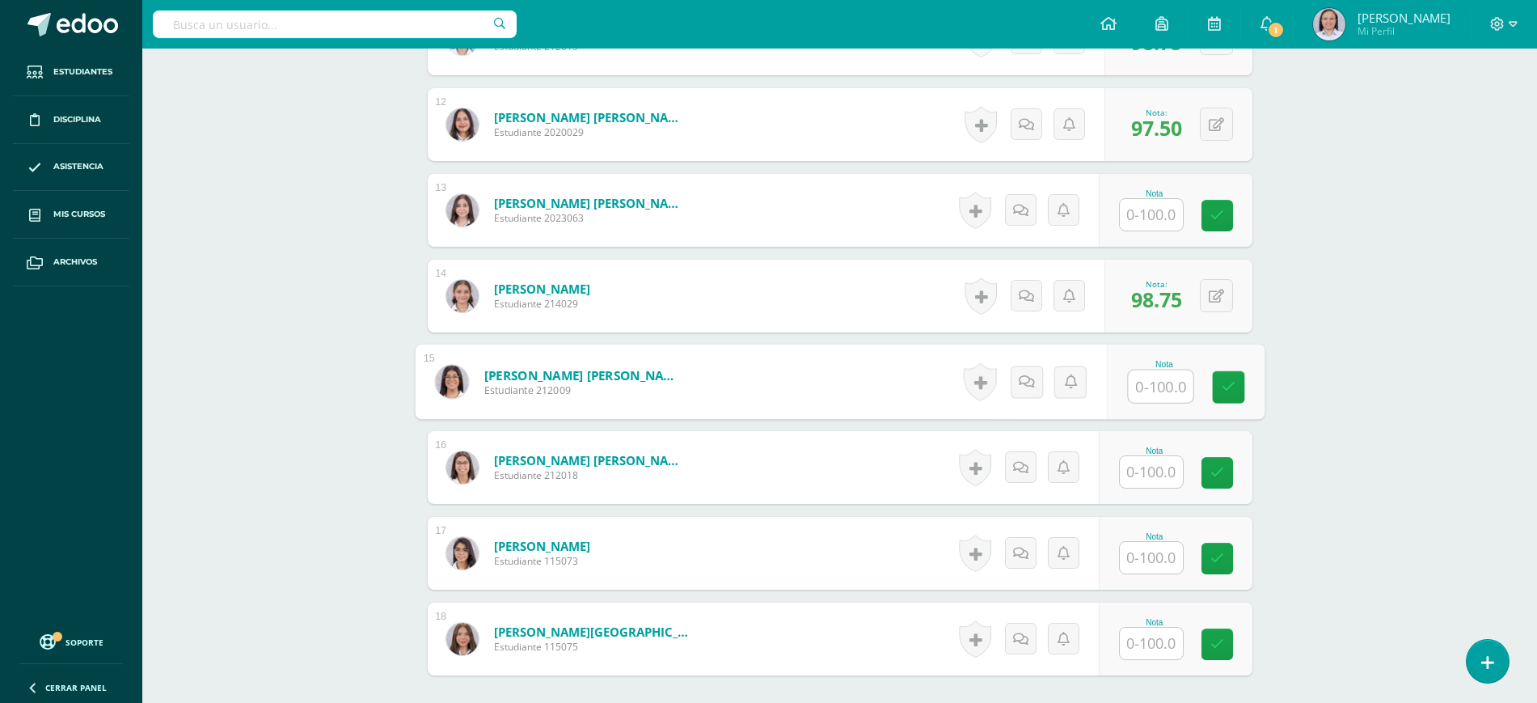
click at [1156, 390] on input "text" at bounding box center [1160, 386] width 65 height 32
type input "97.50"
click at [1222, 389] on icon at bounding box center [1228, 387] width 15 height 14
click at [1134, 475] on input "text" at bounding box center [1160, 472] width 65 height 32
type input "100"
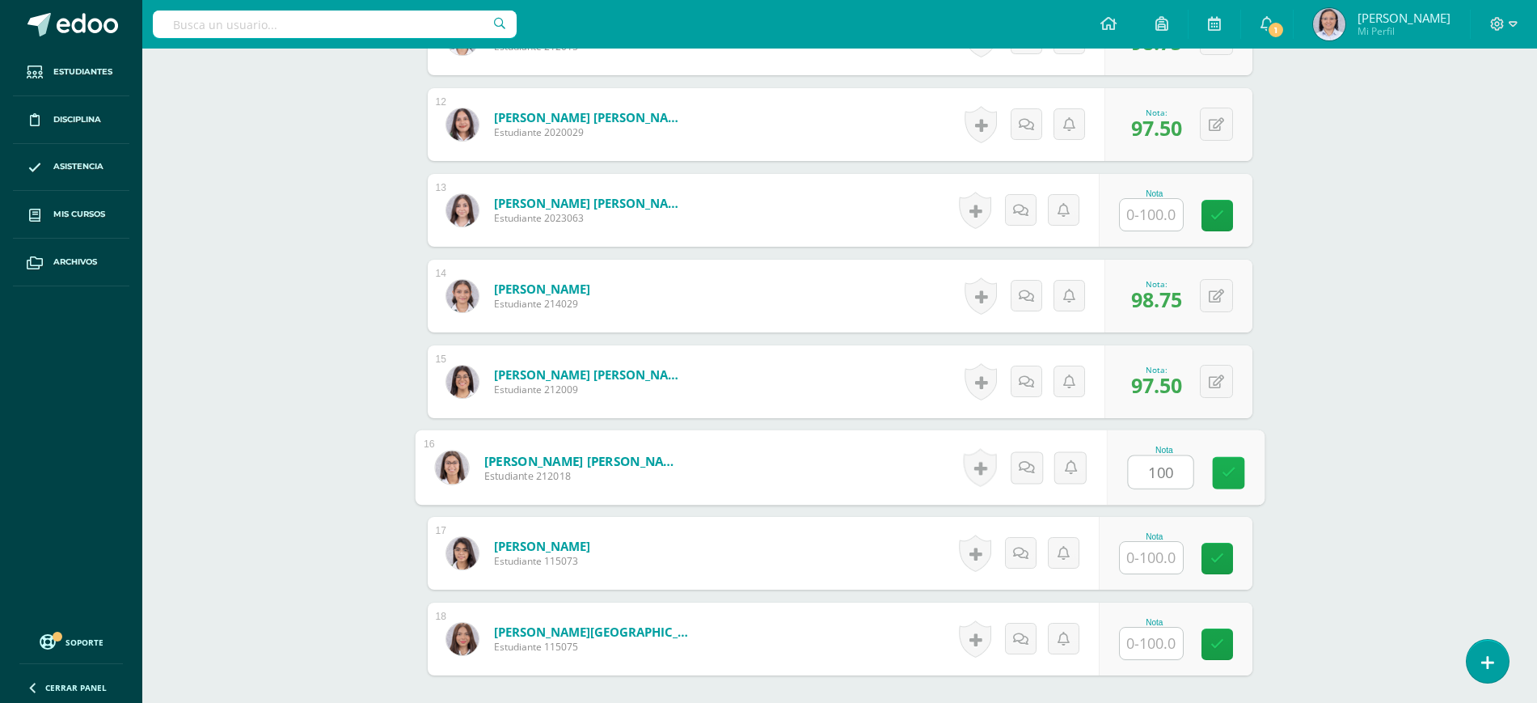
click at [1236, 469] on link at bounding box center [1228, 473] width 32 height 32
click at [1149, 555] on input "text" at bounding box center [1151, 558] width 63 height 32
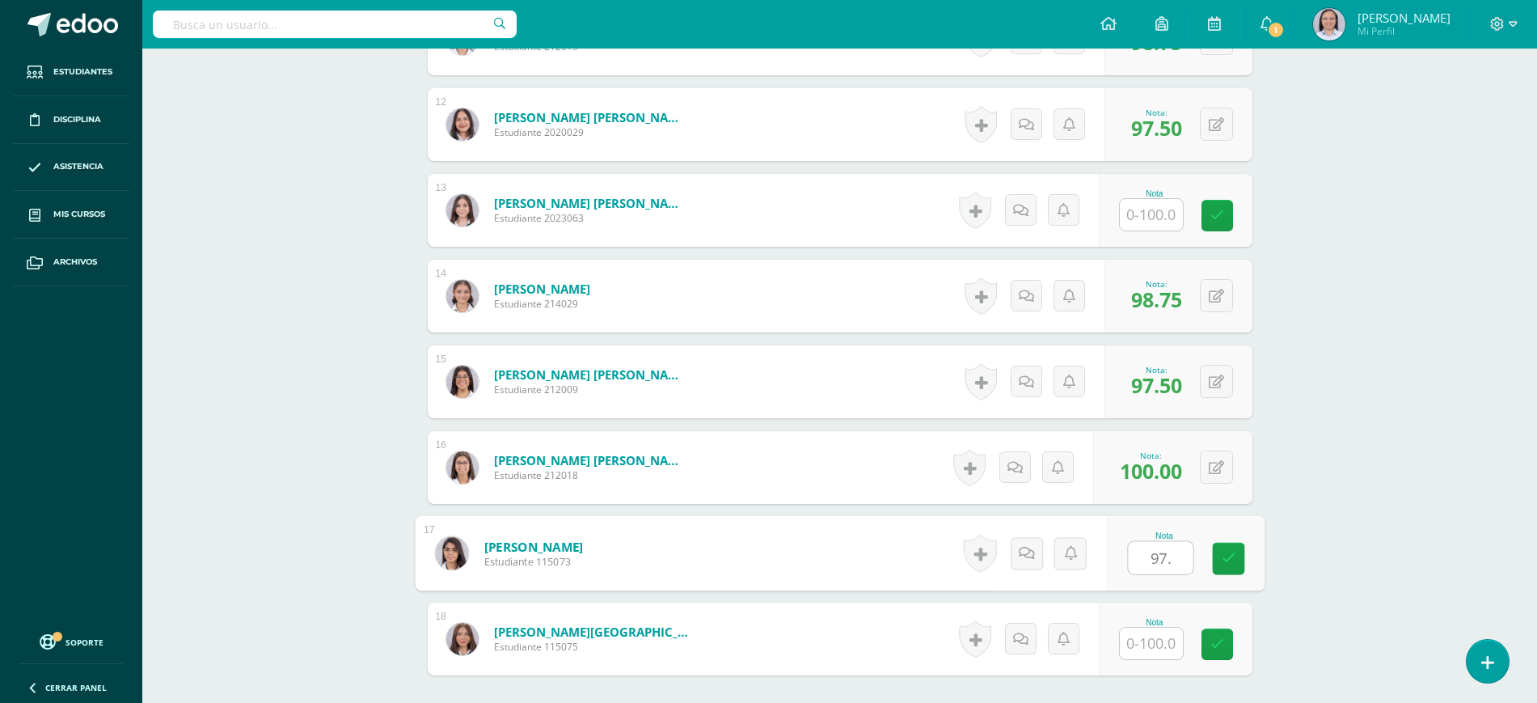
type input "97.5"
click at [1229, 559] on icon at bounding box center [1228, 558] width 15 height 14
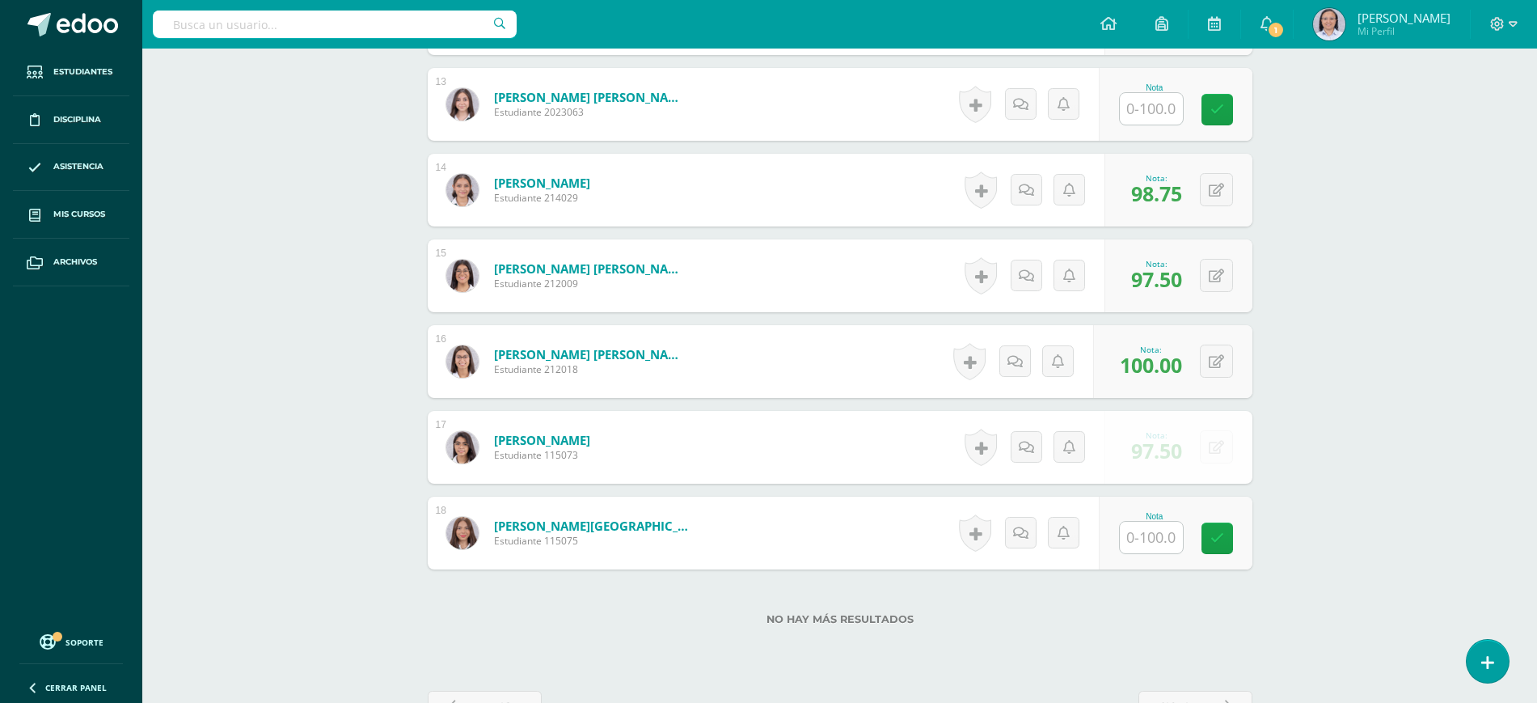
scroll to position [1574, 0]
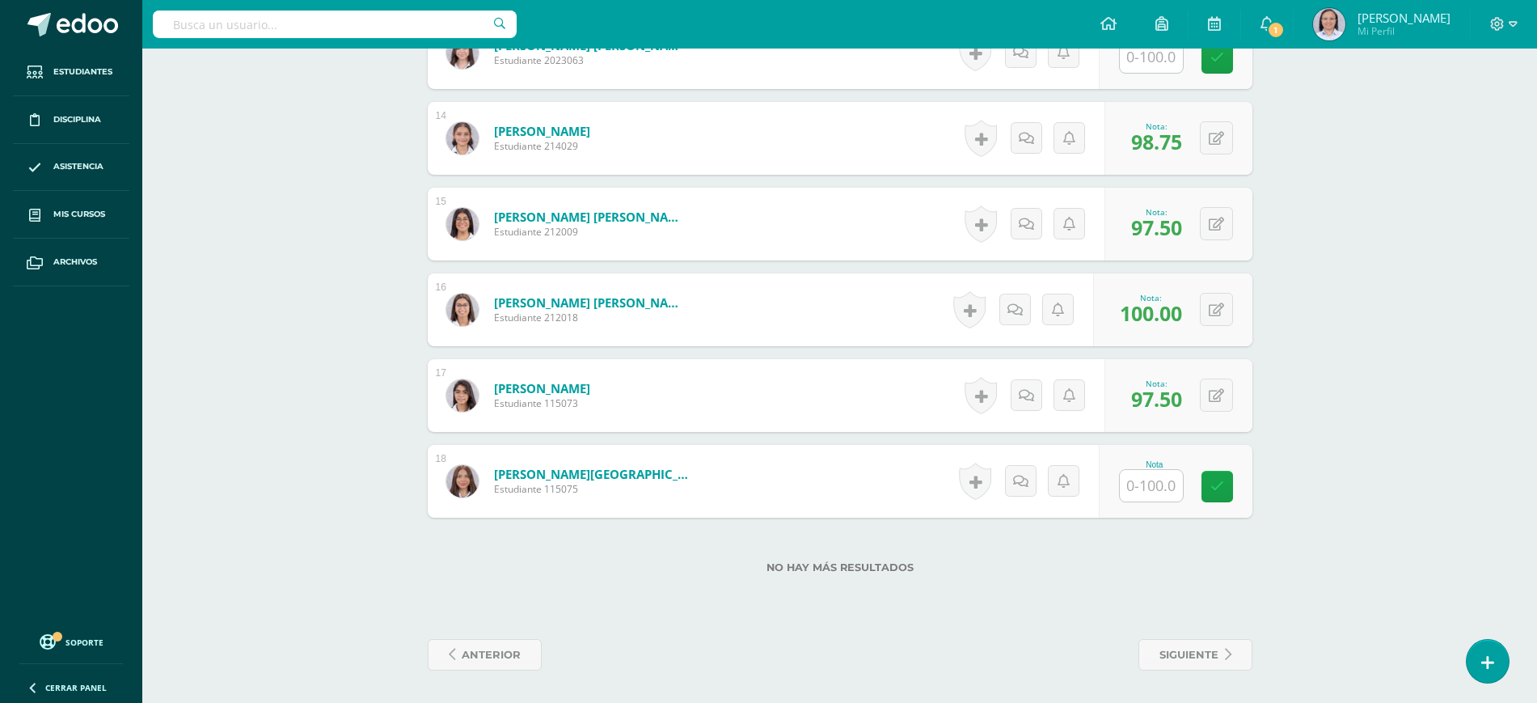
click at [1155, 483] on input "text" at bounding box center [1151, 486] width 63 height 32
type input "85"
click at [1227, 489] on icon at bounding box center [1228, 486] width 15 height 14
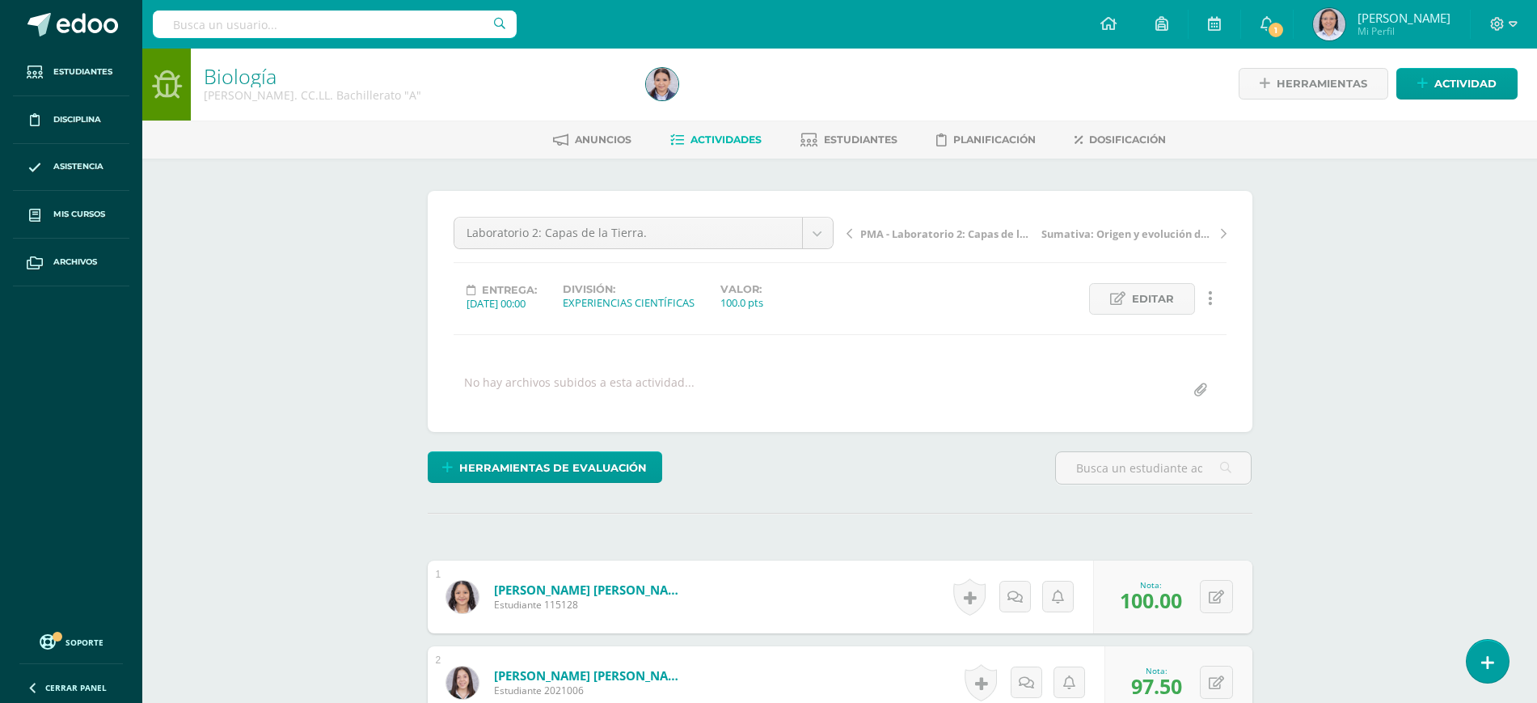
scroll to position [0, 0]
